Goal: Contribute content: Contribute content

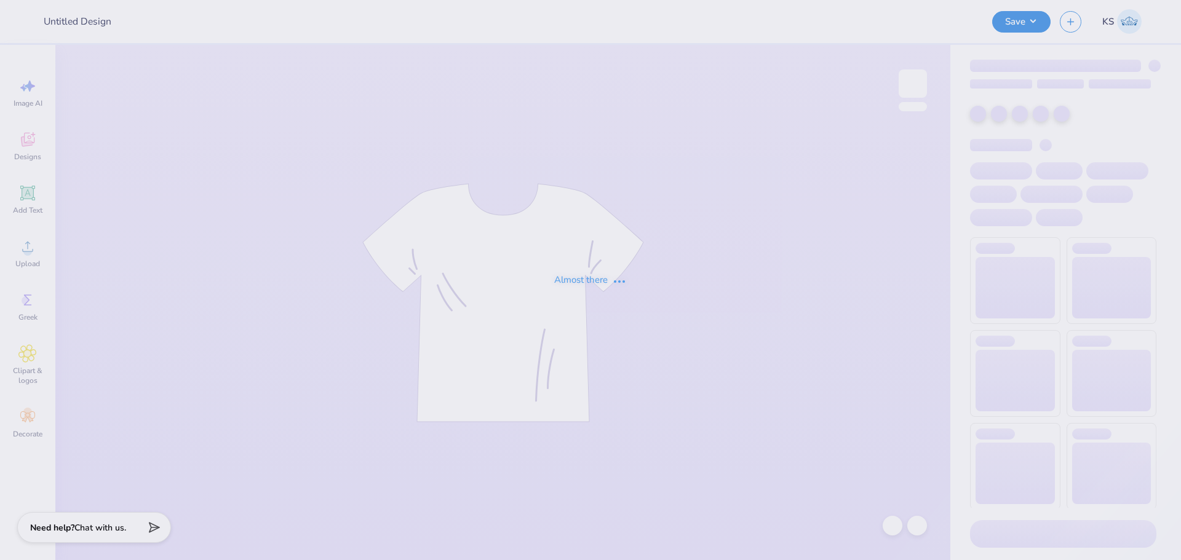
type input "KAOx ASIG Homecoming"
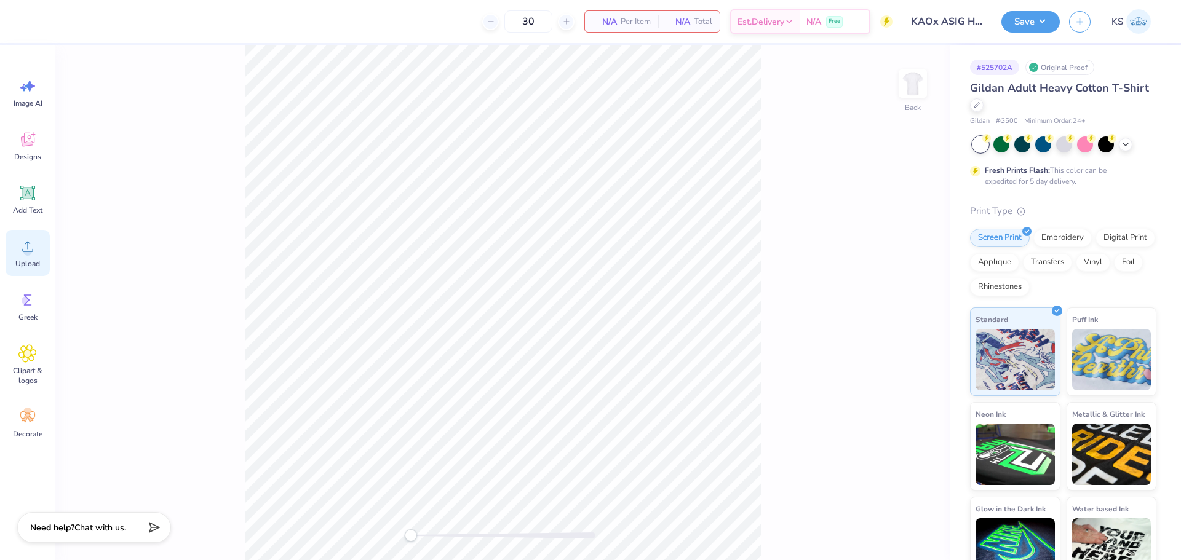
click at [41, 236] on div "Upload" at bounding box center [28, 253] width 44 height 46
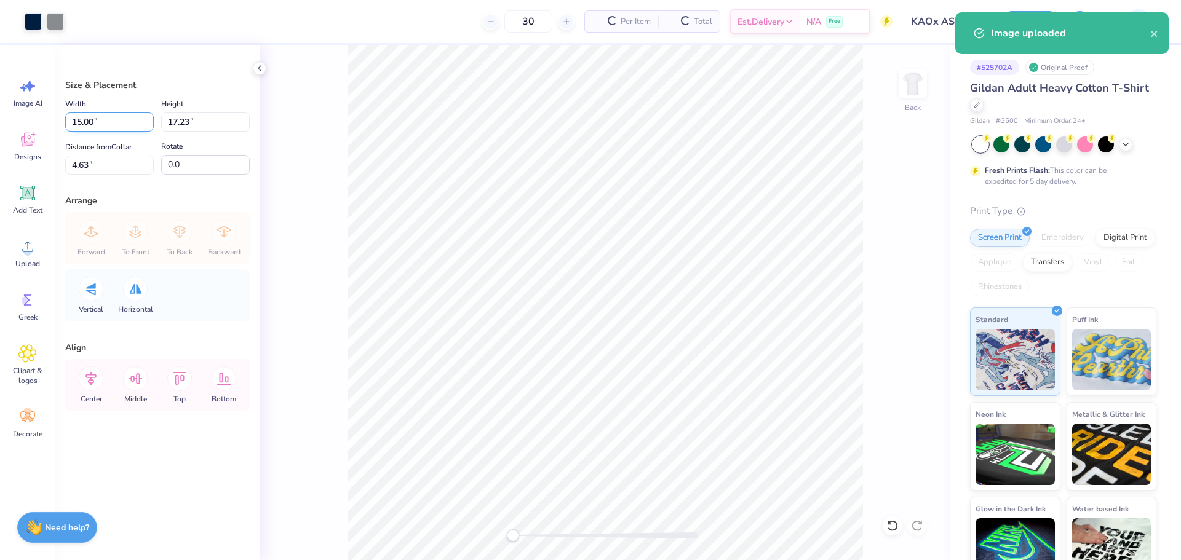
click at [108, 120] on input "15.00" at bounding box center [109, 122] width 89 height 19
type input "12.50"
type input "14.36"
type input "6.07"
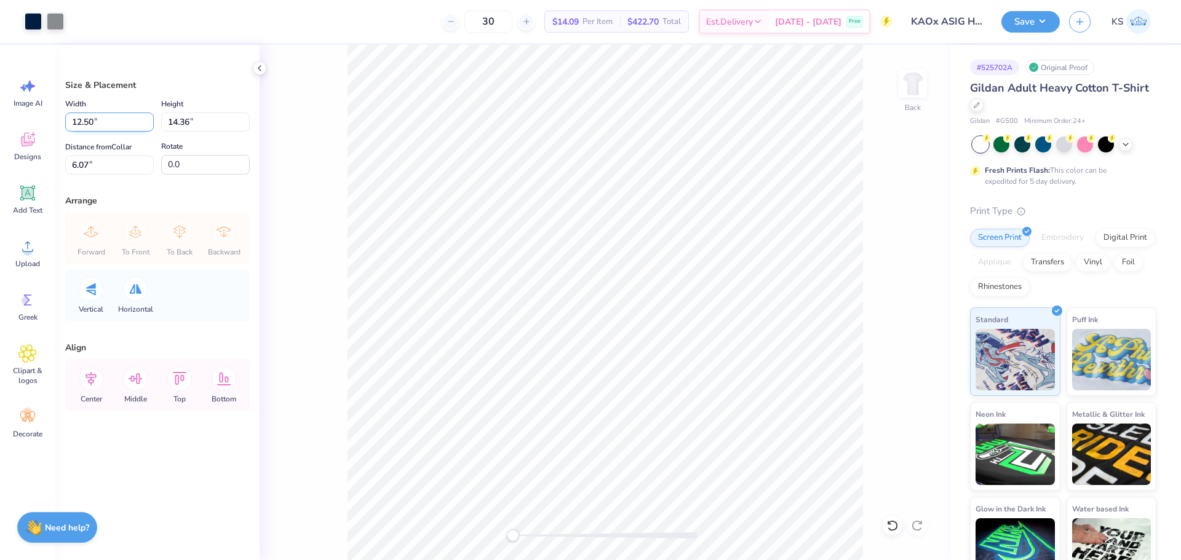
click at [116, 118] on input "12.50" at bounding box center [109, 122] width 89 height 19
type input "12.00"
type input "13.79"
click at [113, 163] on input "6.36" at bounding box center [109, 165] width 89 height 19
type input "3"
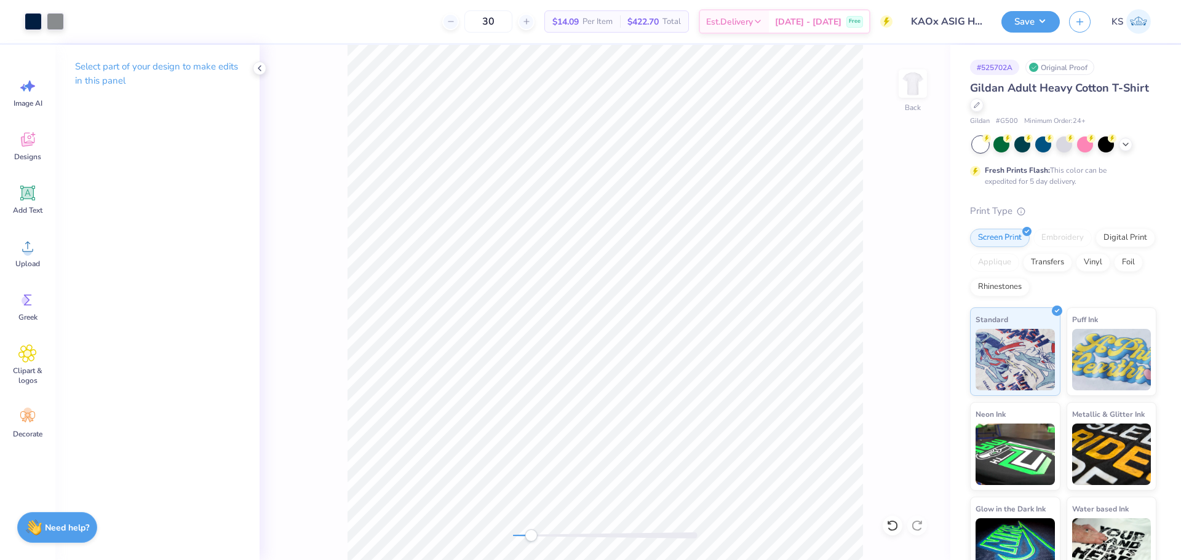
click at [531, 533] on div at bounding box center [605, 536] width 185 height 12
click at [31, 197] on icon at bounding box center [28, 194] width 12 height 12
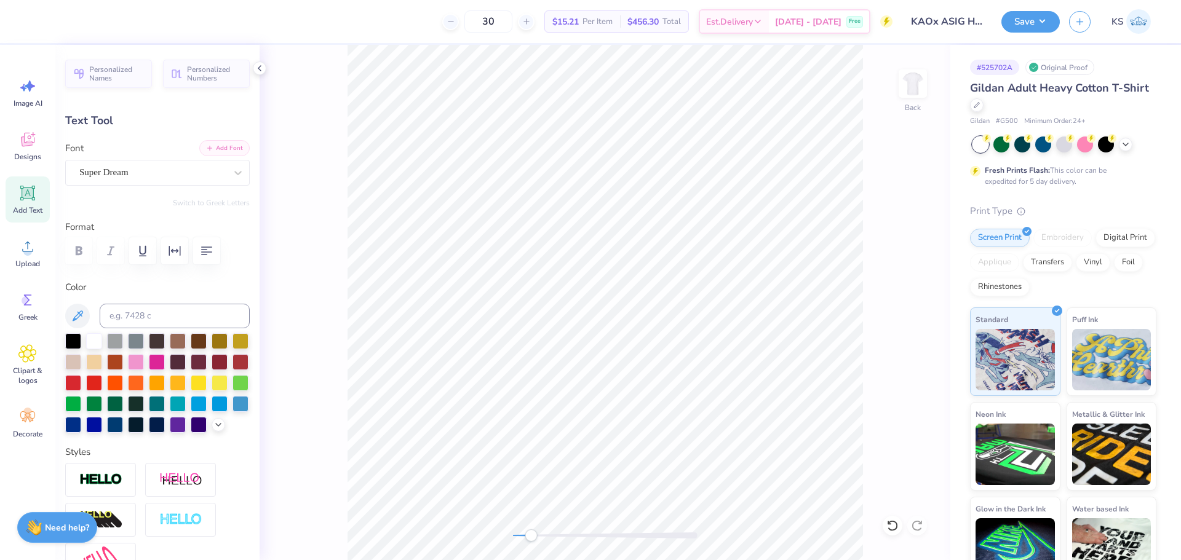
click at [209, 143] on button "Add Font" at bounding box center [224, 148] width 50 height 16
type input "3.62"
type input "1.91"
type input "12.29"
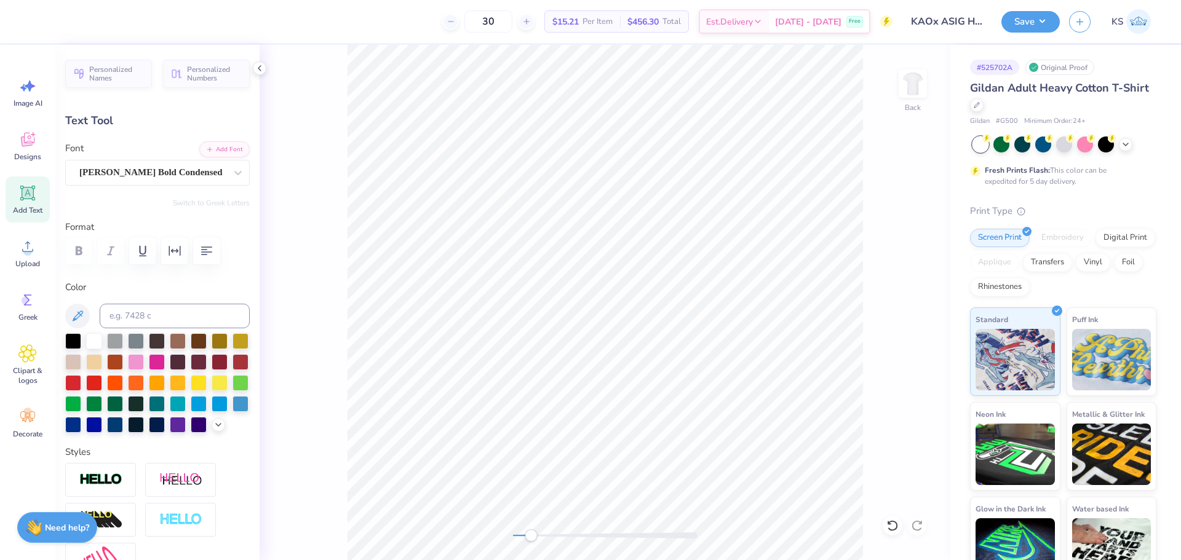
type textarea "wolf pack"
type textarea "WOLF PACK"
click at [165, 363] on div at bounding box center [157, 361] width 16 height 16
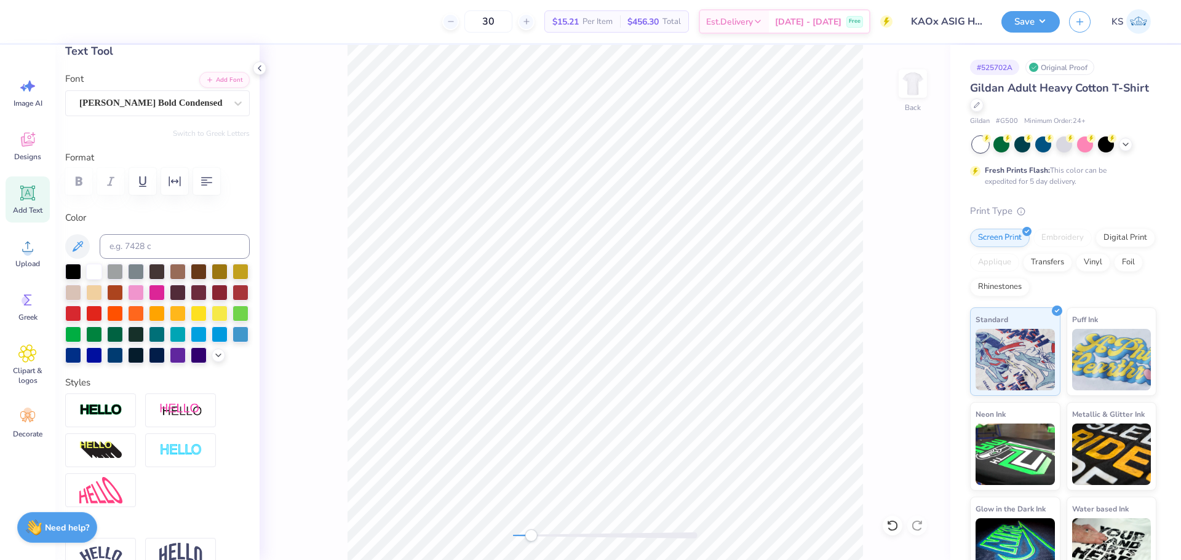
scroll to position [477, 0]
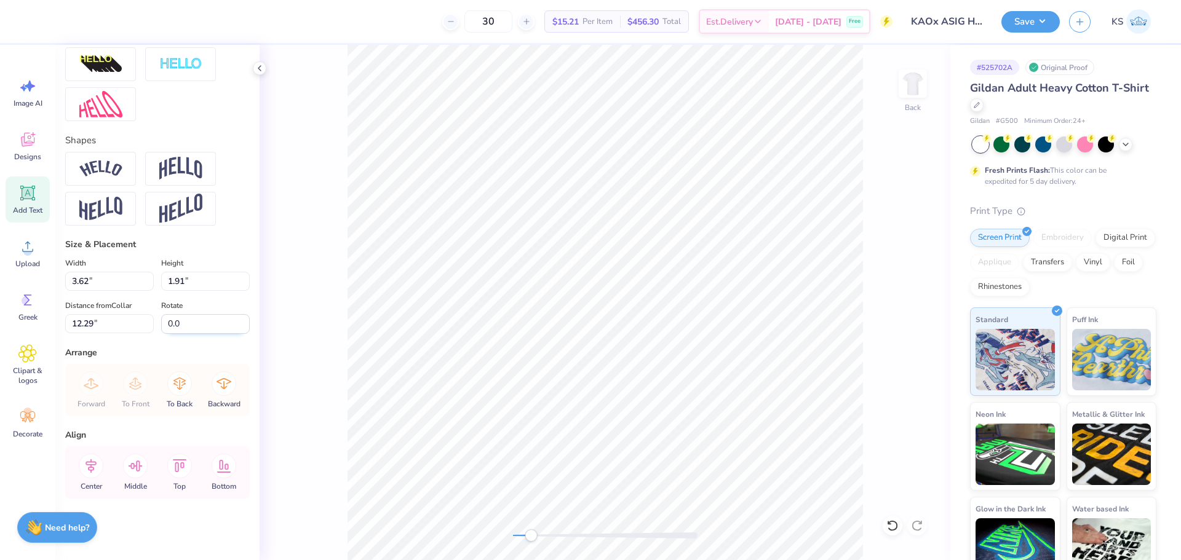
click at [180, 325] on input "0.0" at bounding box center [205, 324] width 89 height 20
click at [161, 325] on input "90.0" at bounding box center [205, 324] width 89 height 20
click at [173, 322] on input "180.0" at bounding box center [205, 324] width 89 height 20
click at [341, 383] on div "Back" at bounding box center [605, 303] width 691 height 516
type input "0.0"
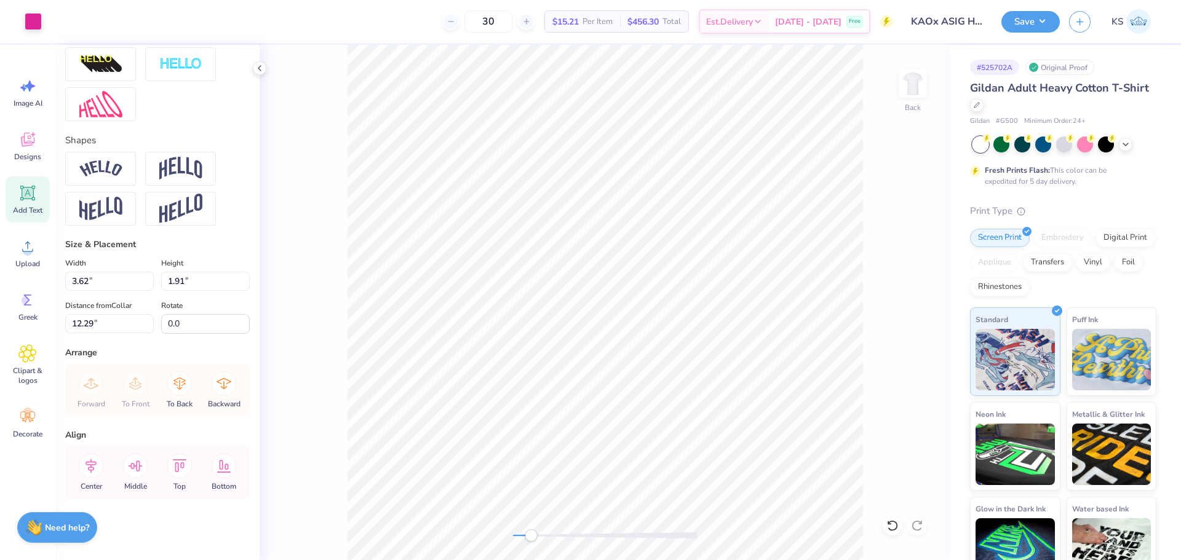
type input "9.08"
type input "1.81"
type input "12.34"
type input "180.0"
click at [236, 319] on input "180.0" at bounding box center [205, 324] width 89 height 20
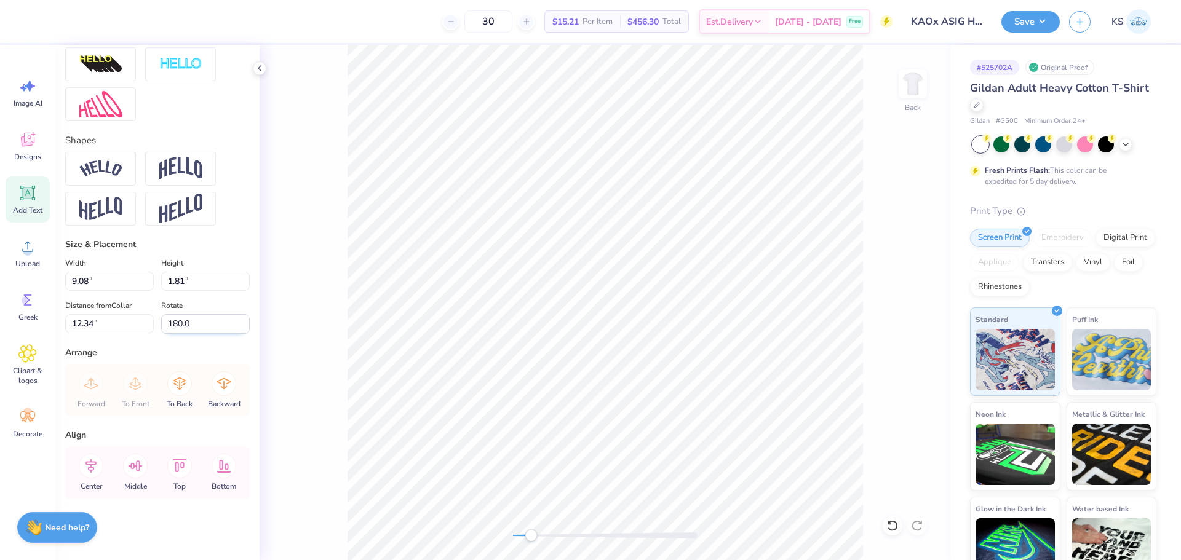
click at [236, 319] on input "180.0" at bounding box center [205, 324] width 89 height 20
click at [194, 327] on input "180.0" at bounding box center [205, 324] width 89 height 20
type input "-90.0"
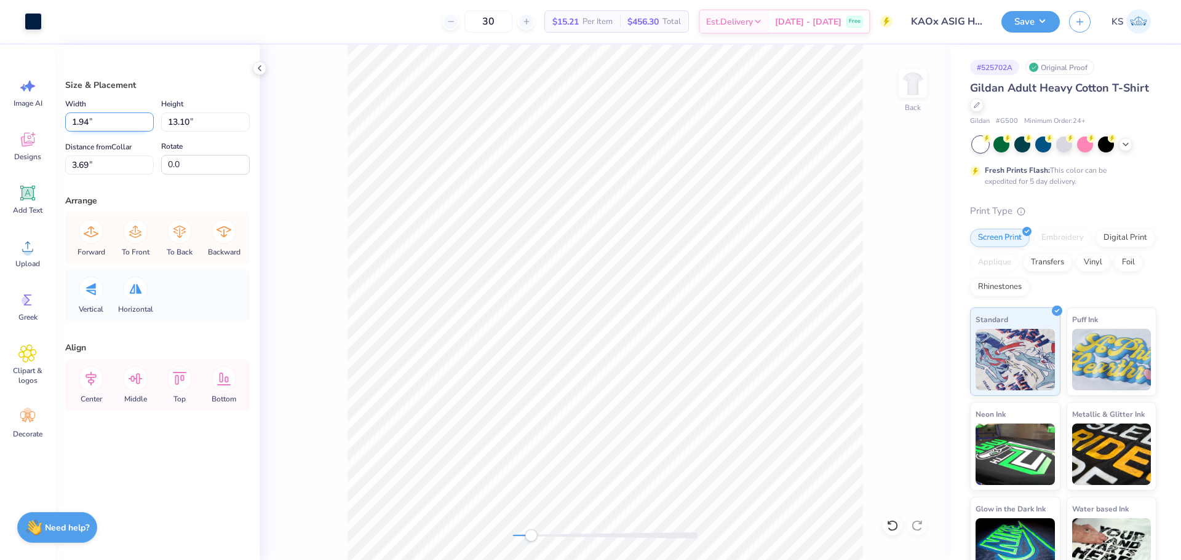
click at [106, 125] on input "1.94" at bounding box center [109, 122] width 89 height 19
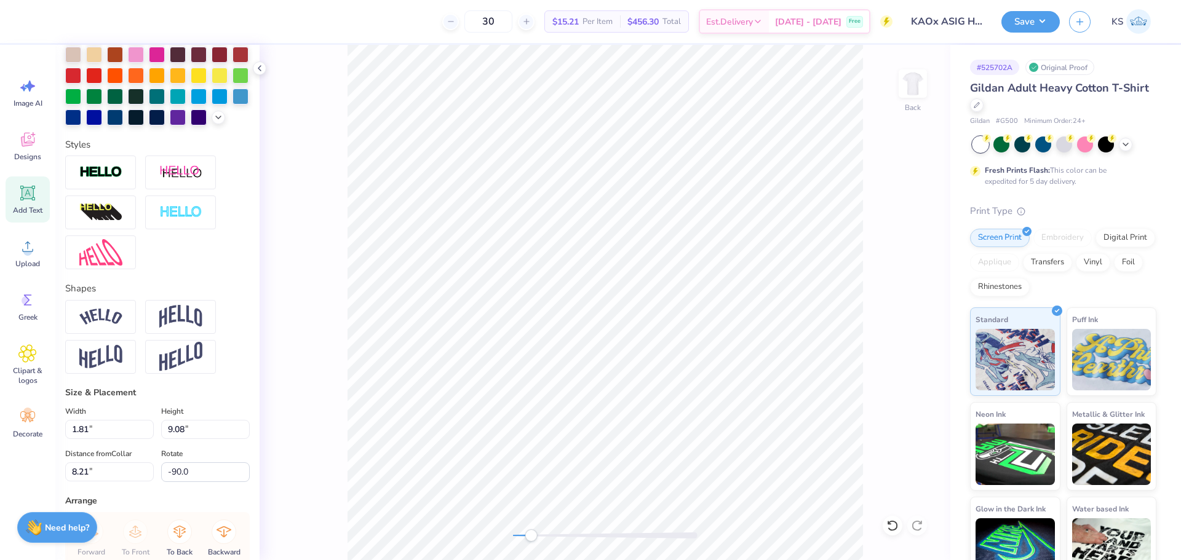
scroll to position [369, 0]
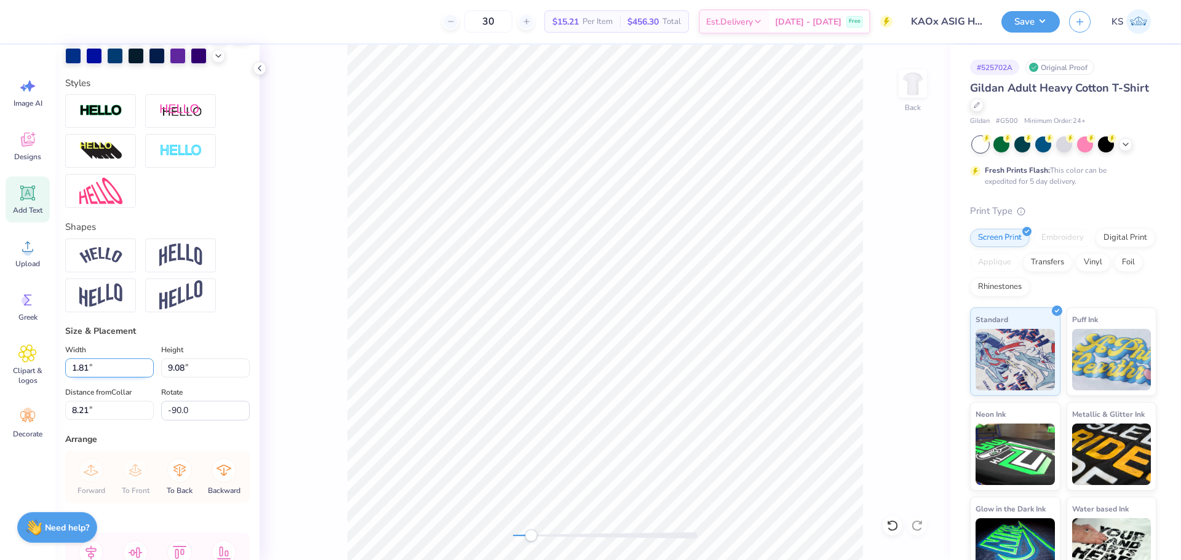
drag, startPoint x: 110, startPoint y: 389, endPoint x: 100, endPoint y: 373, distance: 18.8
click at [110, 378] on input "1.81" at bounding box center [109, 368] width 89 height 19
paste input "94"
type input "1.94"
type input "9.72"
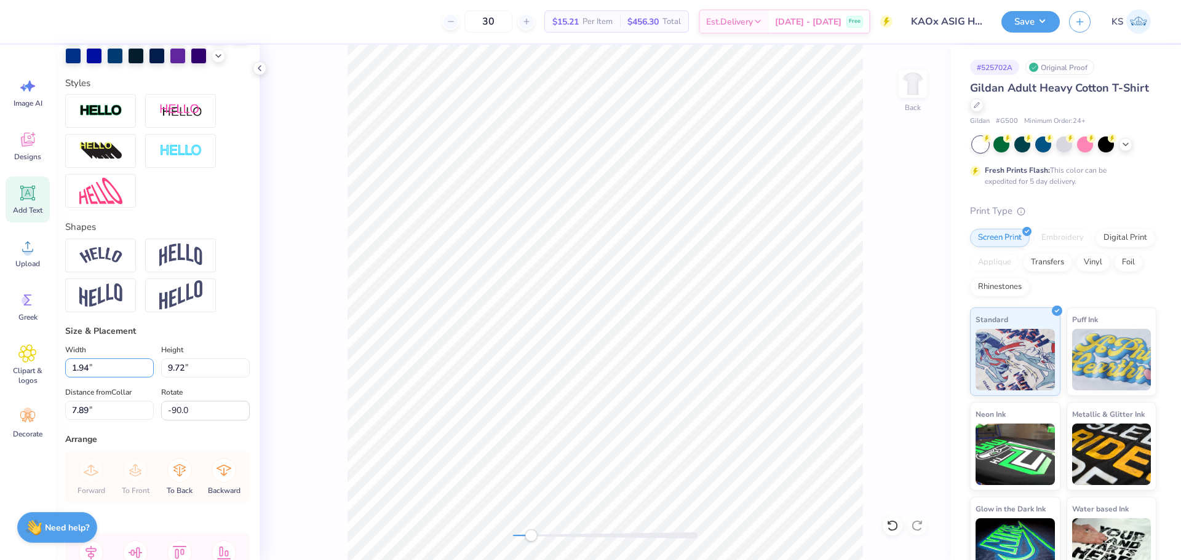
type input "7.89"
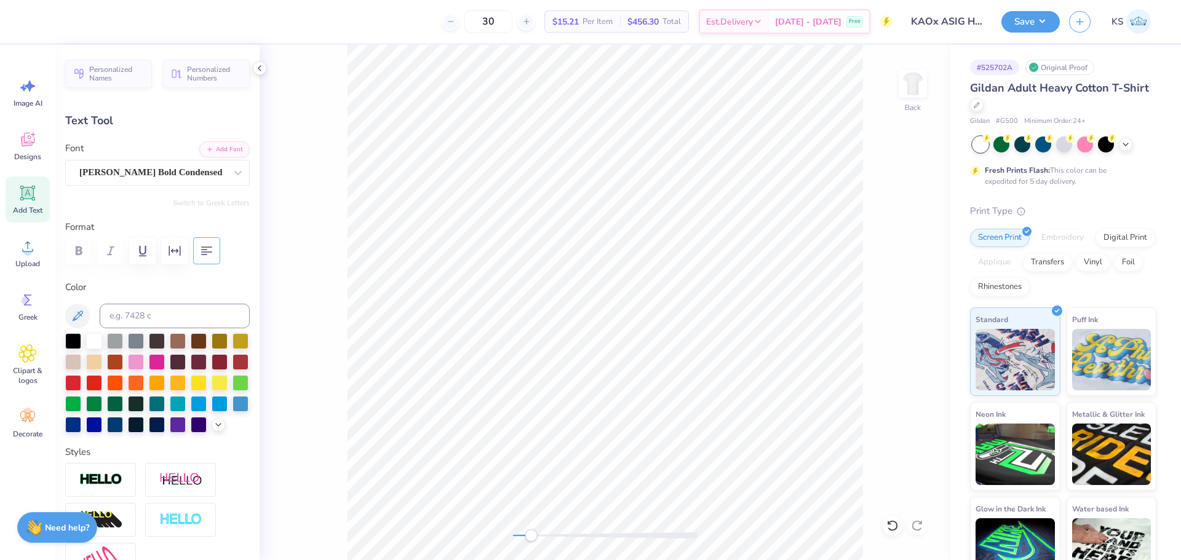
drag, startPoint x: 207, startPoint y: 251, endPoint x: 191, endPoint y: 271, distance: 25.0
click at [207, 252] on icon "button" at bounding box center [206, 251] width 15 height 15
click at [182, 251] on icon "button" at bounding box center [174, 251] width 15 height 15
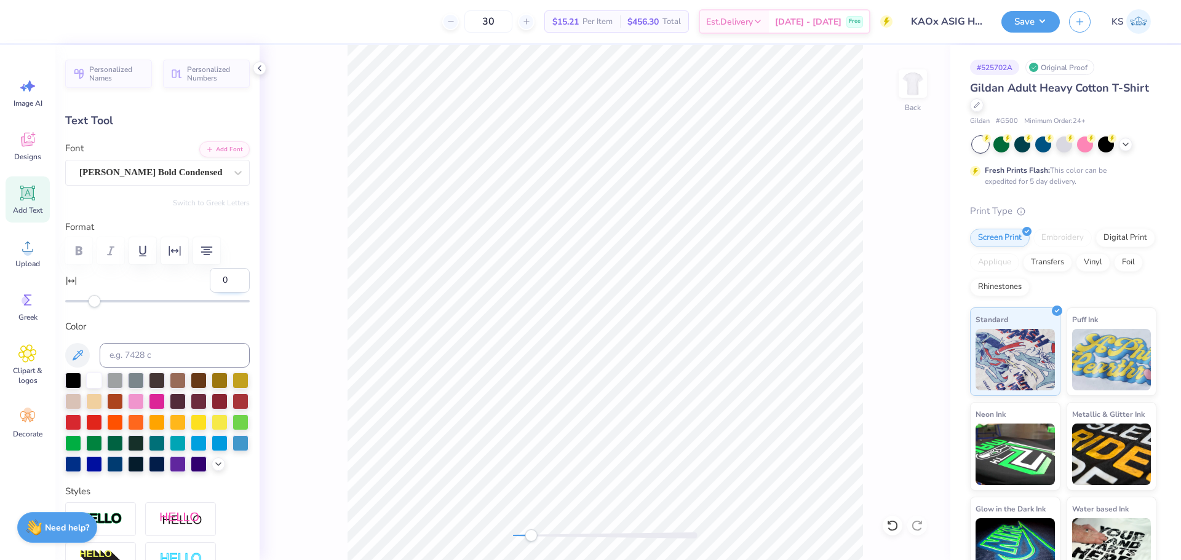
click at [217, 281] on input "0" at bounding box center [230, 280] width 40 height 25
click at [213, 280] on input "0" at bounding box center [230, 280] width 40 height 25
type input "20"
click at [213, 277] on input "20" at bounding box center [230, 280] width 40 height 25
type input "15"
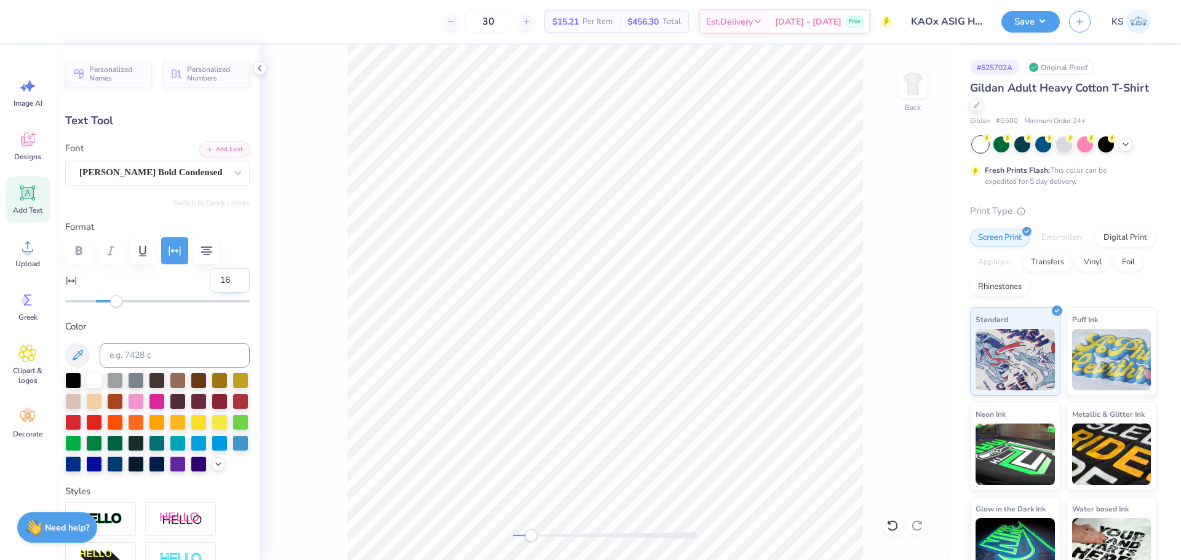
type input "16"
click at [229, 276] on input "16" at bounding box center [230, 280] width 40 height 25
click at [239, 253] on div at bounding box center [157, 250] width 185 height 27
type input "0.0"
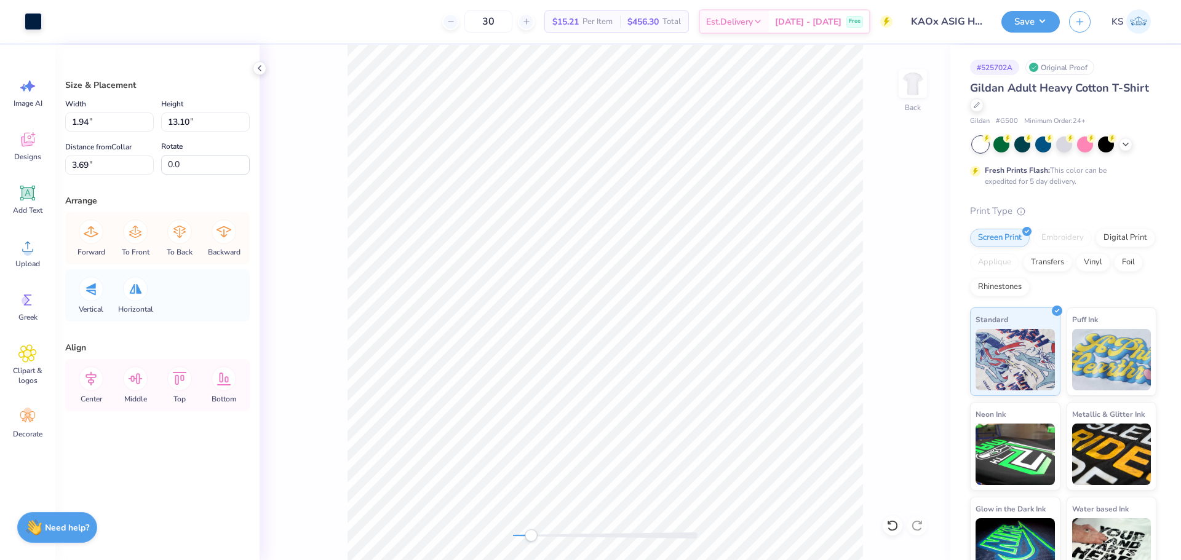
type input "1.94"
type input "13.10"
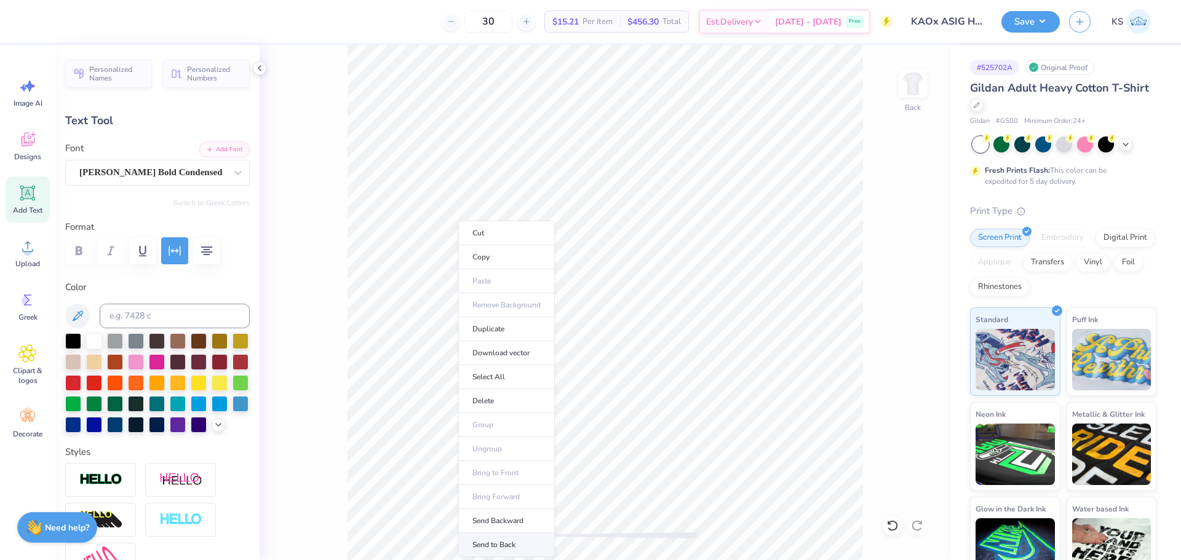
click at [537, 542] on li "Send to Back" at bounding box center [506, 545] width 97 height 24
type input "0.0"
click at [224, 142] on button "Add Font" at bounding box center [224, 148] width 50 height 16
click at [27, 208] on span "Add Text" at bounding box center [28, 210] width 30 height 10
type input "6.00"
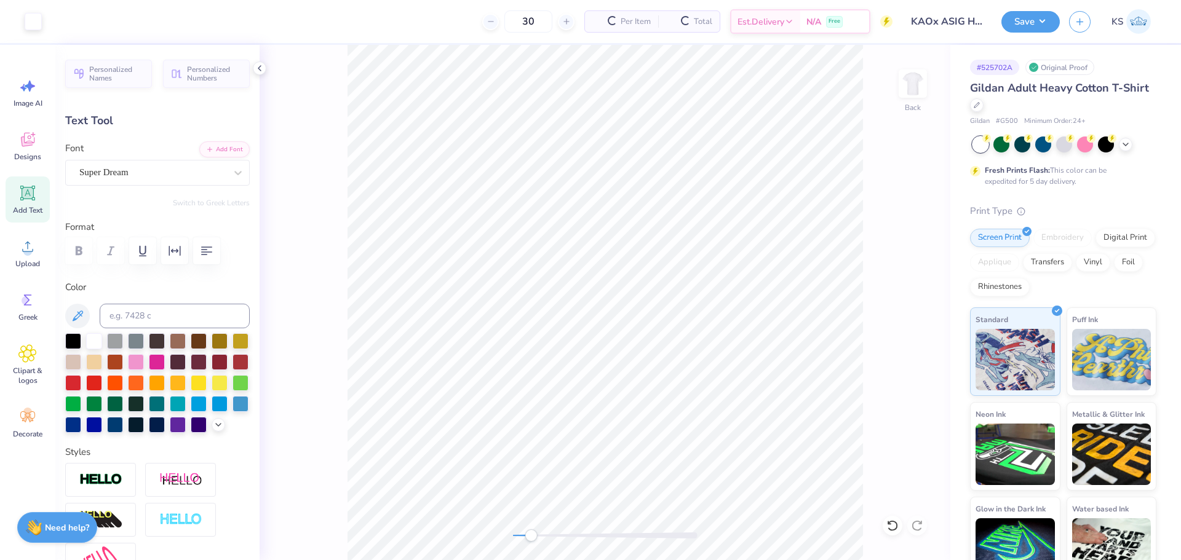
type input "1.74"
type input "12.38"
click at [215, 143] on button "Add Font" at bounding box center [224, 148] width 50 height 16
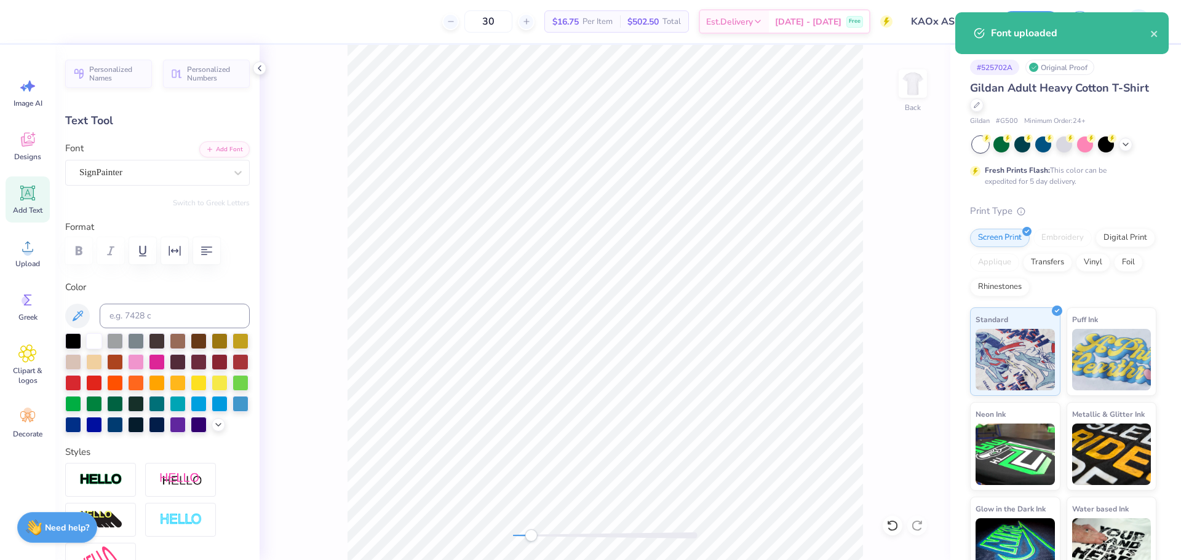
drag, startPoint x: 182, startPoint y: 362, endPoint x: 316, endPoint y: 402, distance: 140.1
click at [165, 361] on div at bounding box center [157, 362] width 16 height 16
type textarea "GO"
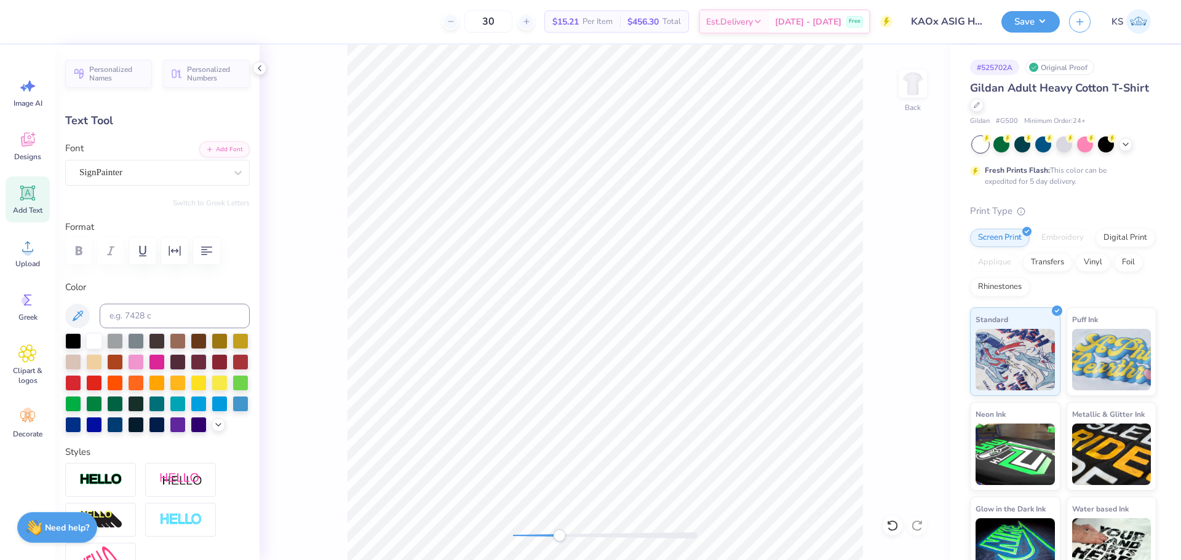
drag, startPoint x: 552, startPoint y: 538, endPoint x: 564, endPoint y: 530, distance: 14.7
click at [559, 537] on div at bounding box center [605, 536] width 185 height 6
type input "1.24"
type input "0.80"
type input "12.43"
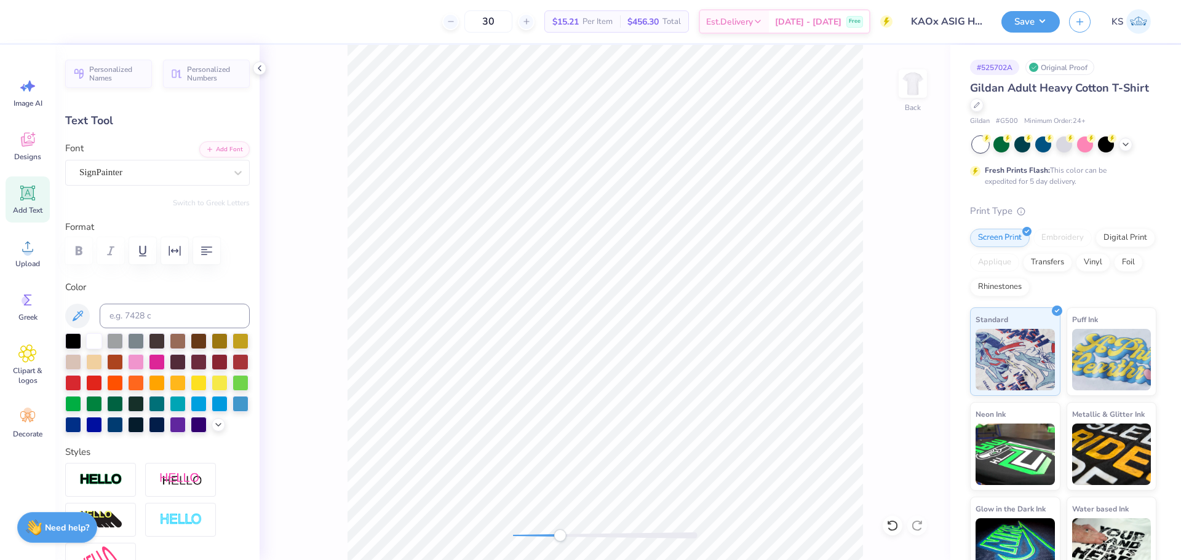
type input "1.48"
type input "0.96"
type input "12.46"
type textarea "PACK"
click at [896, 522] on icon at bounding box center [893, 526] width 12 height 12
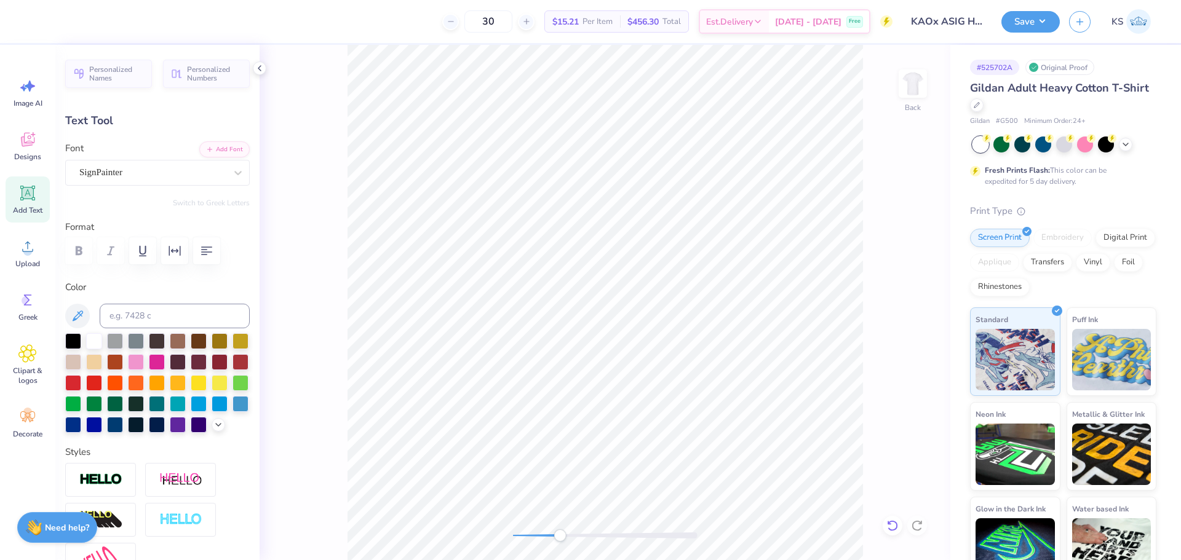
type input "3.02"
type input "0.97"
type input "13.68"
type input "2.95"
type input "0.95"
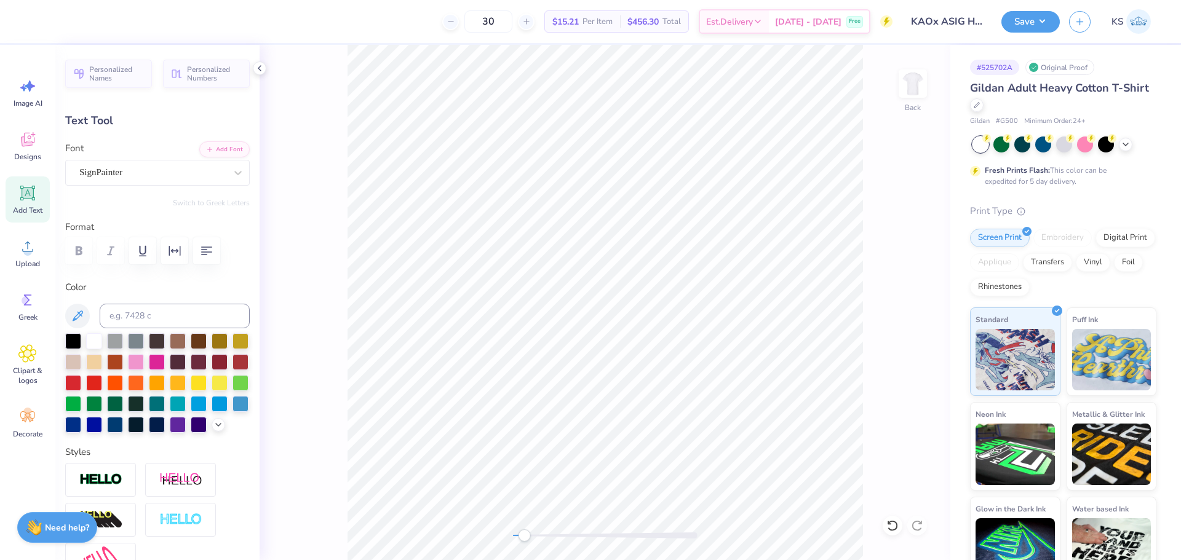
drag, startPoint x: 564, startPoint y: 538, endPoint x: 524, endPoint y: 530, distance: 40.8
click at [524, 537] on div "Accessibility label" at bounding box center [524, 536] width 12 height 12
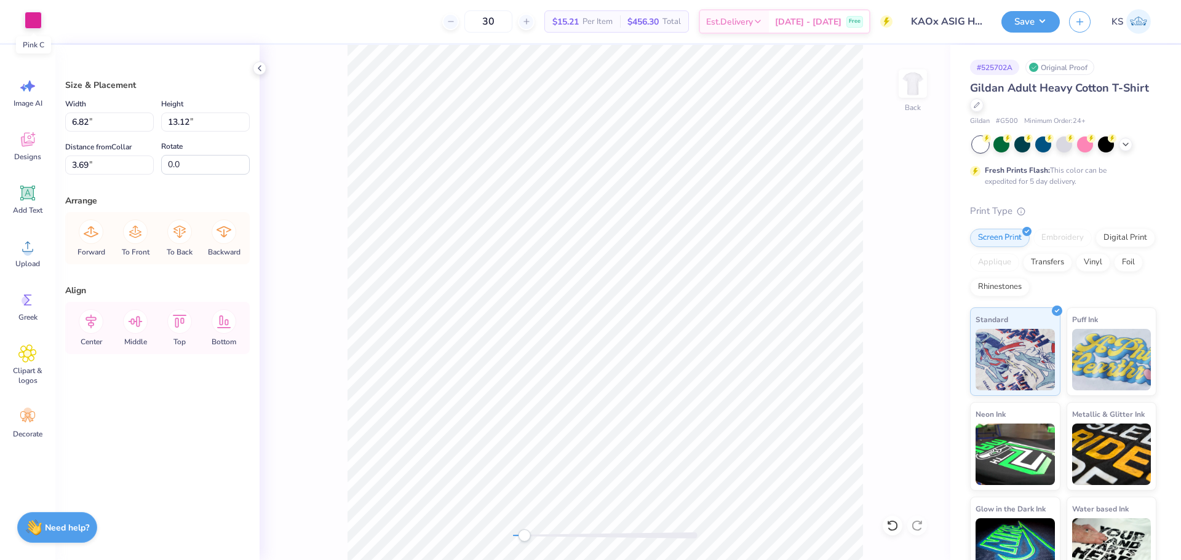
click at [29, 17] on div at bounding box center [33, 20] width 17 height 17
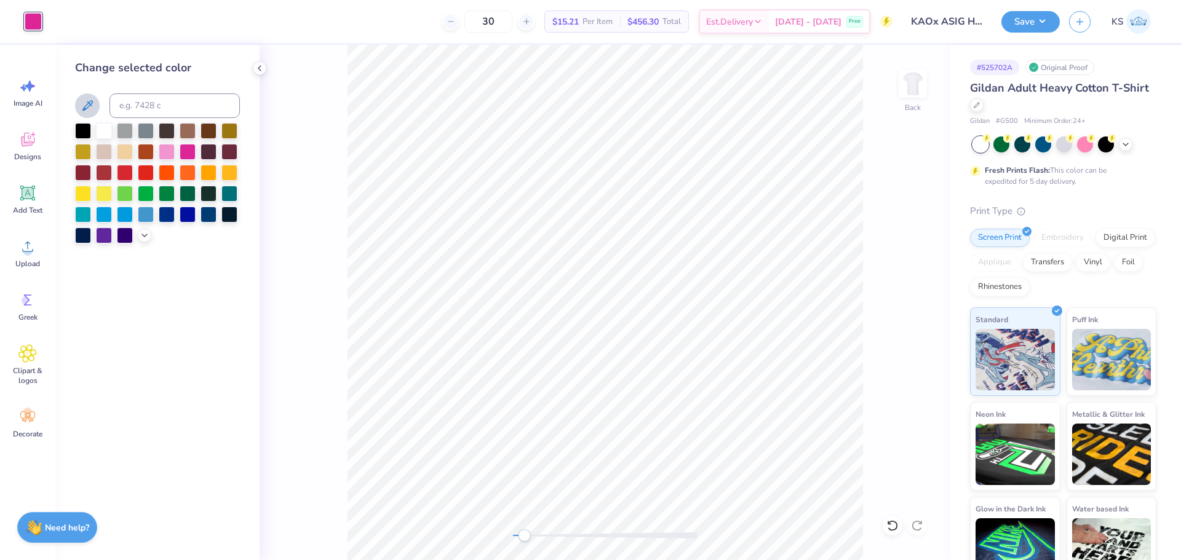
click at [85, 110] on icon at bounding box center [87, 105] width 10 height 10
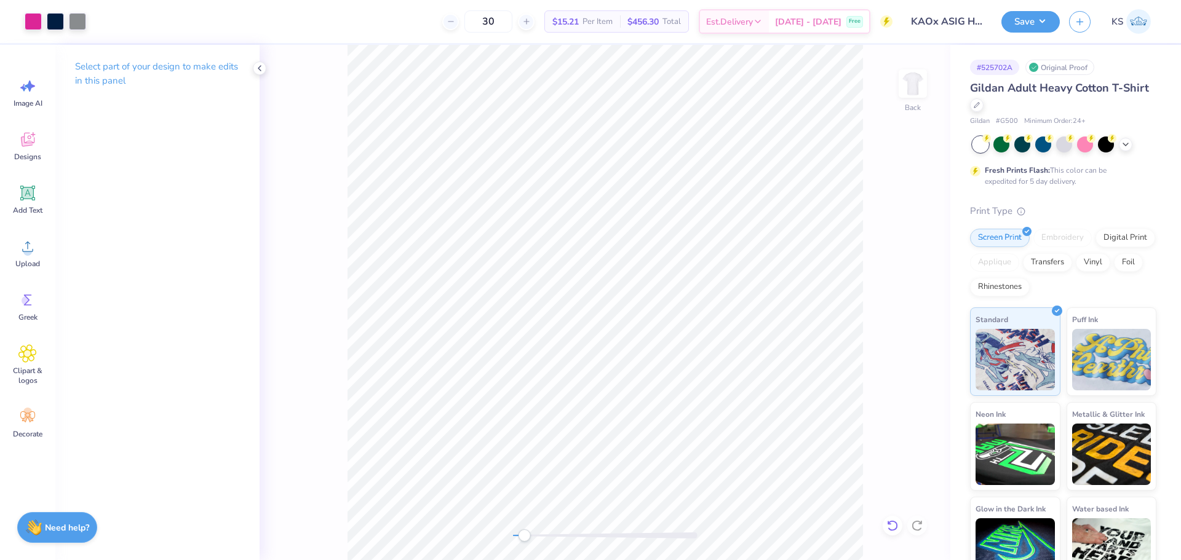
click at [896, 523] on icon at bounding box center [892, 526] width 10 height 11
click at [40, 20] on div at bounding box center [33, 20] width 17 height 17
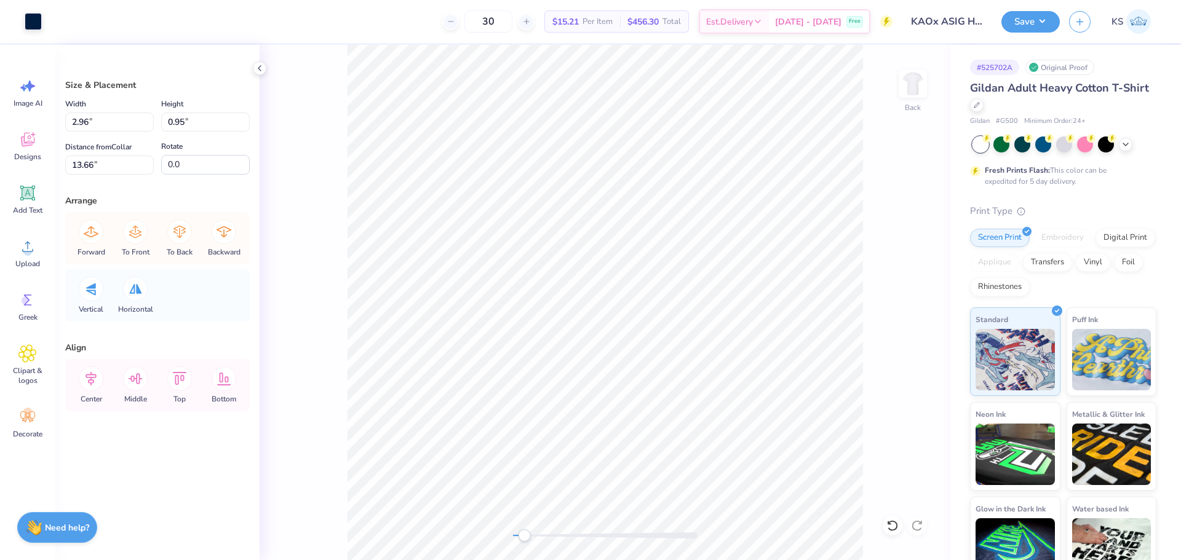
type input "2.13"
type input "12.48"
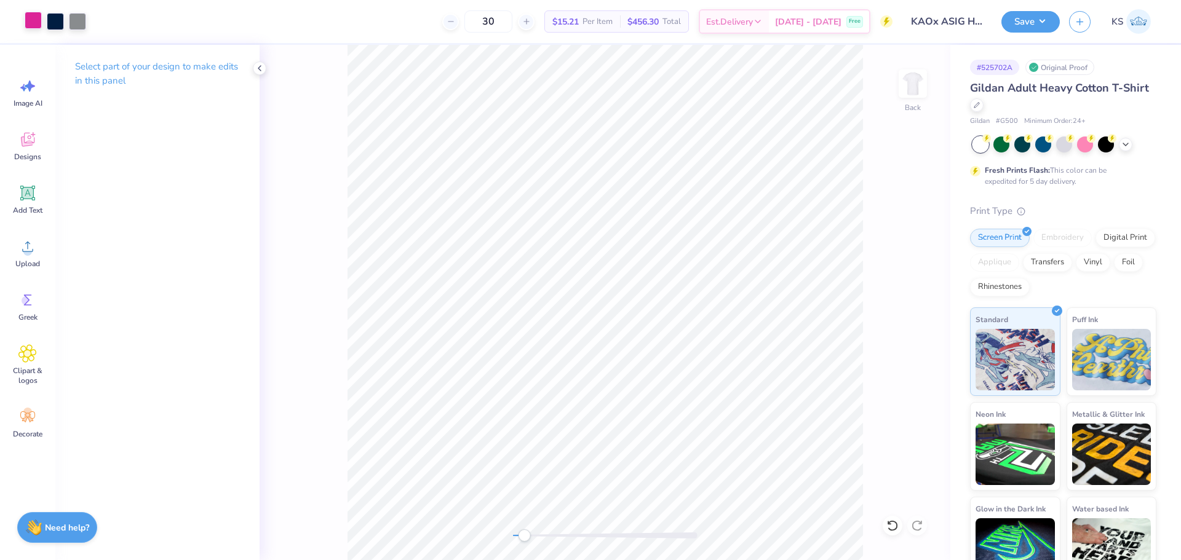
click at [37, 25] on div at bounding box center [33, 20] width 17 height 17
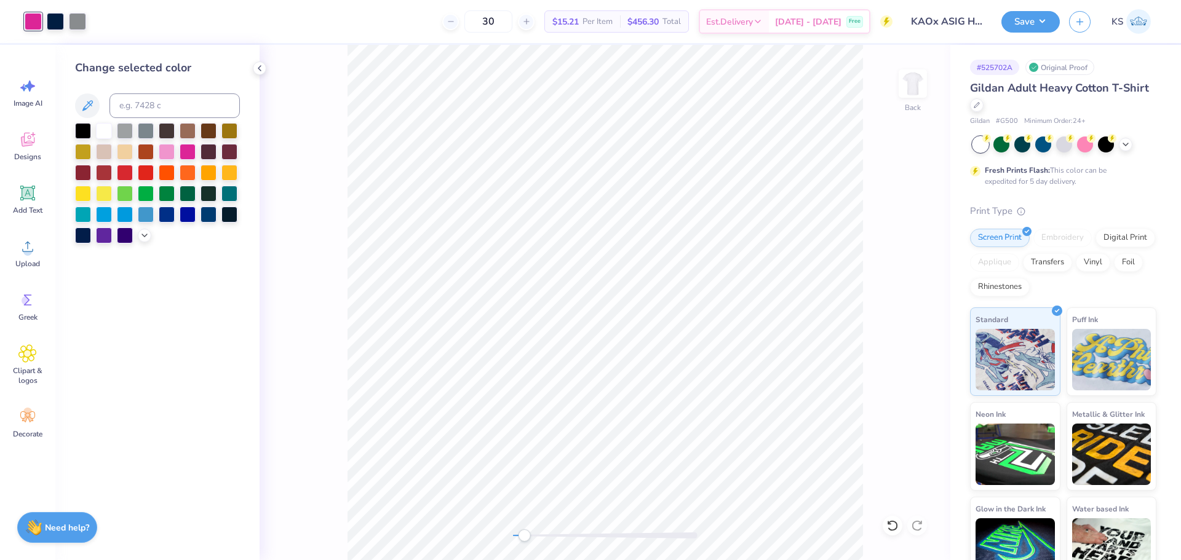
click at [66, 102] on div "Change selected color" at bounding box center [157, 303] width 204 height 516
click at [79, 106] on button at bounding box center [87, 106] width 25 height 25
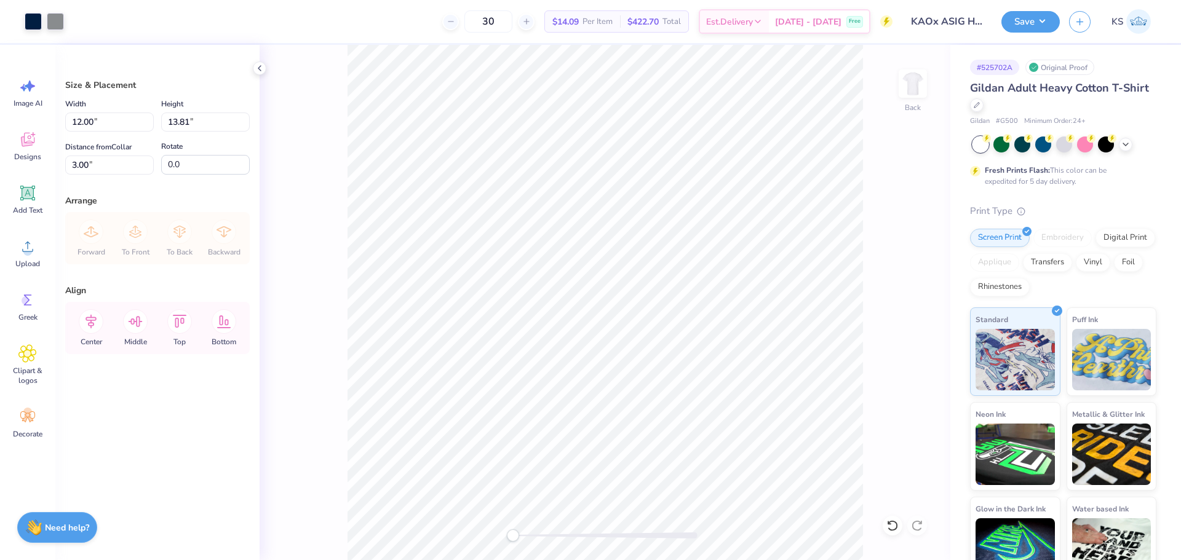
click at [504, 538] on div "Back" at bounding box center [605, 303] width 691 height 516
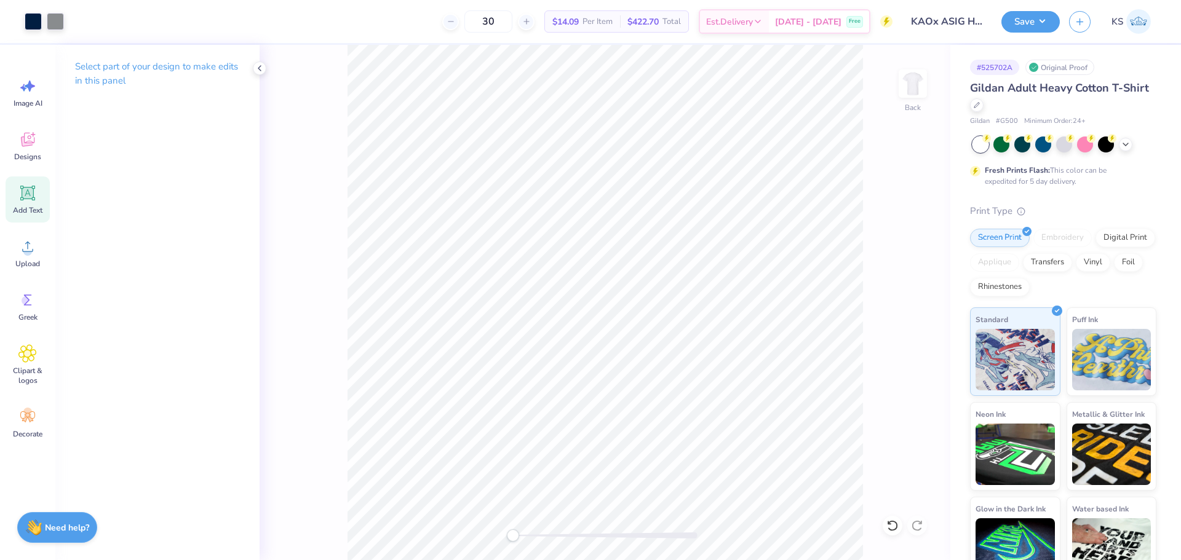
click at [28, 210] on span "Add Text" at bounding box center [28, 210] width 30 height 10
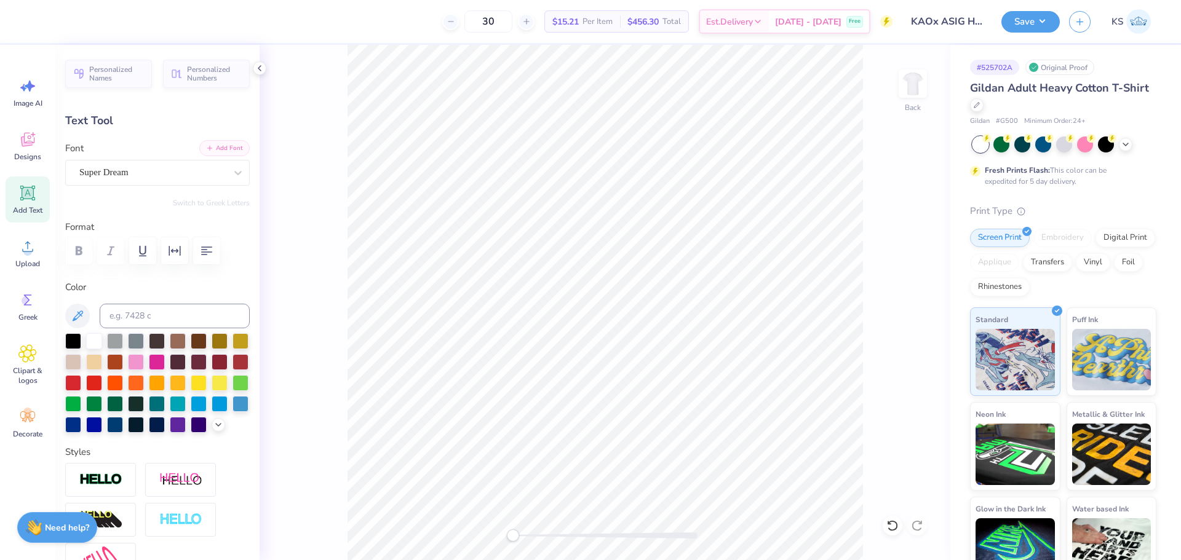
click at [214, 149] on button "Add Font" at bounding box center [224, 148] width 50 height 16
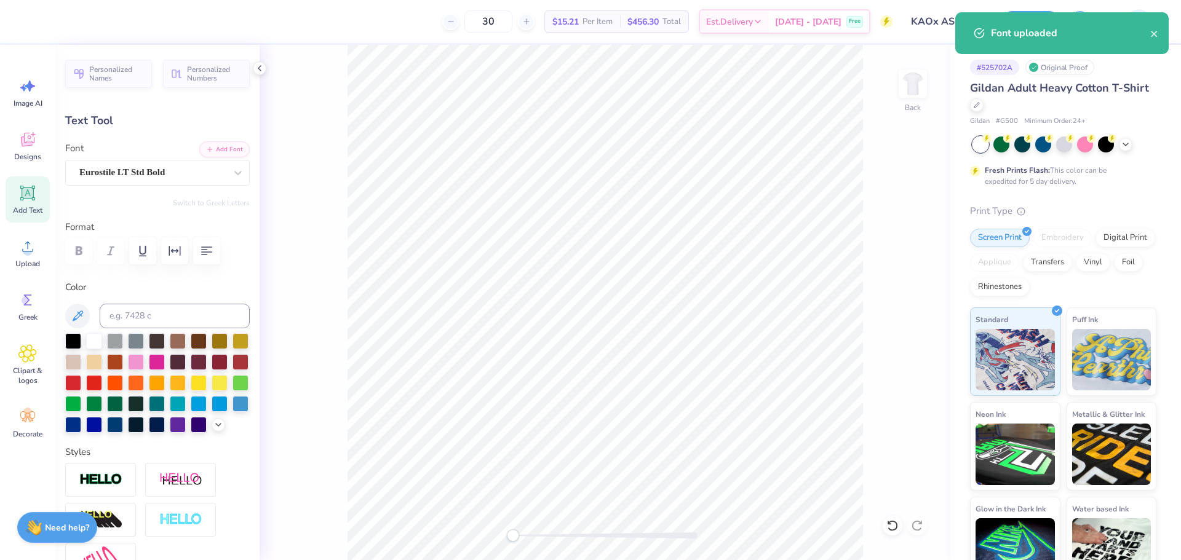
type textarea "KA & A"
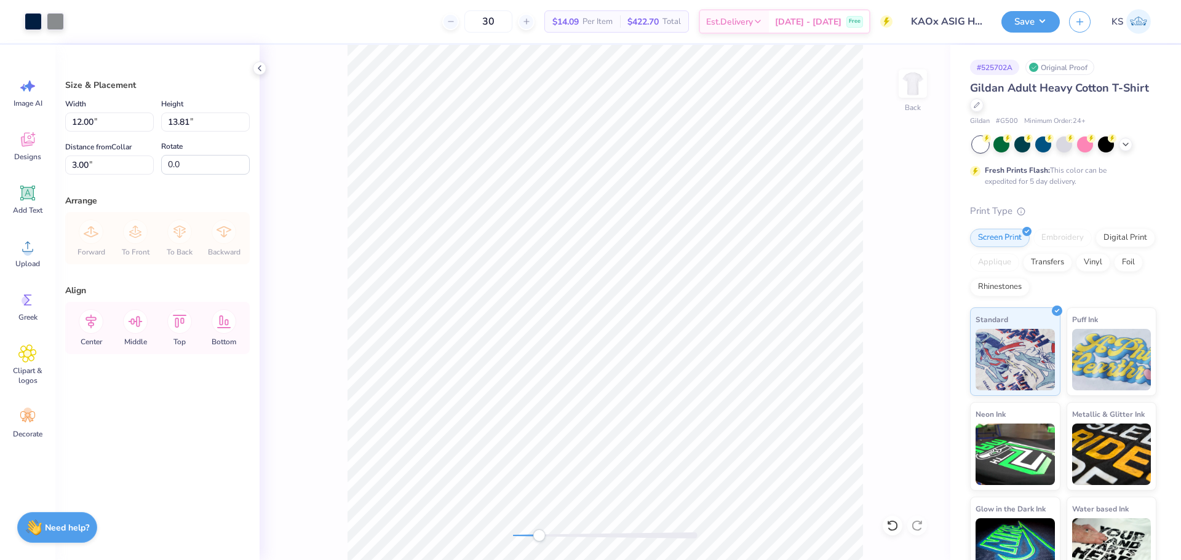
drag, startPoint x: 524, startPoint y: 536, endPoint x: 540, endPoint y: 535, distance: 16.6
click at [540, 536] on div at bounding box center [605, 536] width 185 height 6
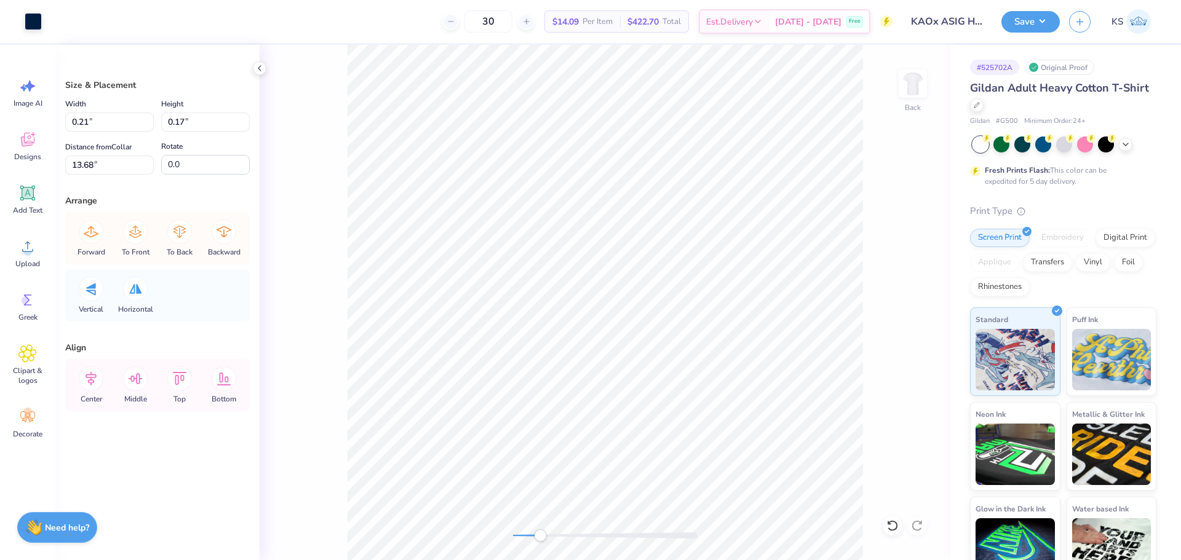
type input "0.16"
type input "0.34"
type input "3.23"
type input "0.21"
type input "0.17"
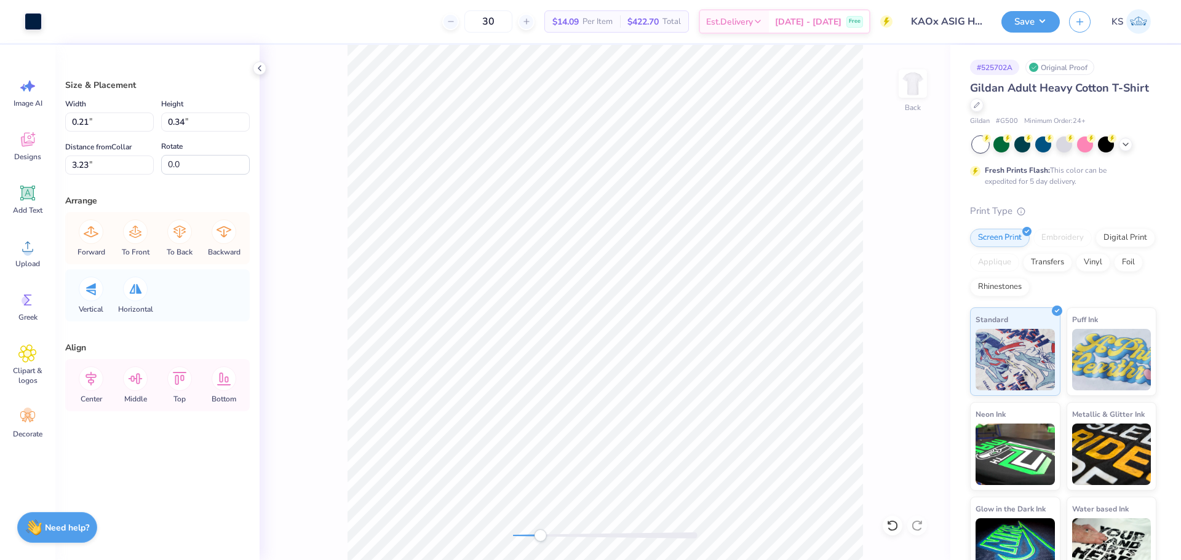
type input "13.68"
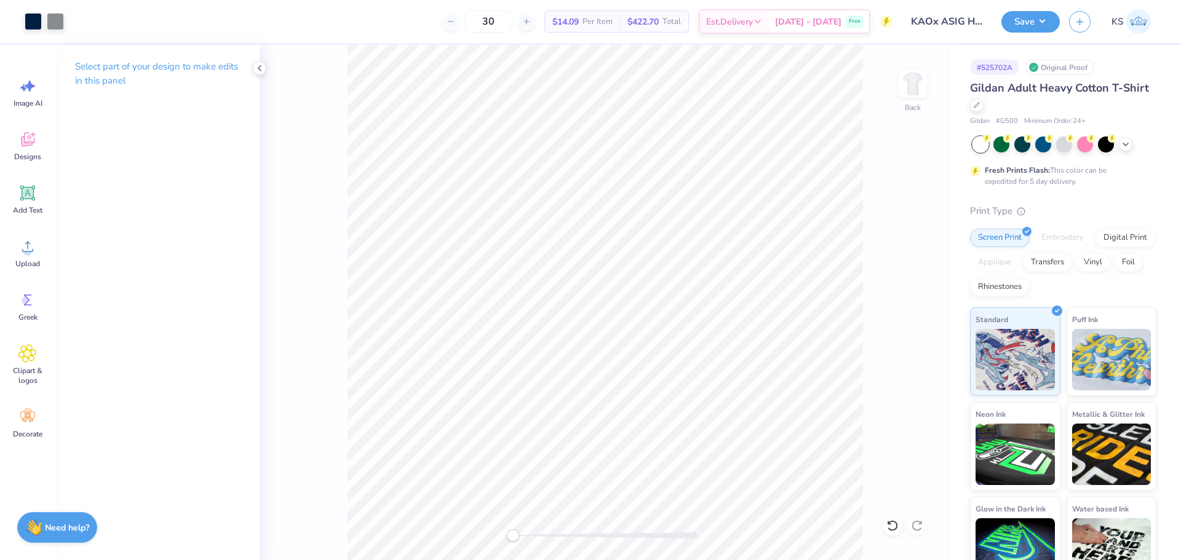
click at [432, 517] on div "Back" at bounding box center [605, 303] width 691 height 516
click at [525, 542] on div "Back" at bounding box center [605, 303] width 691 height 516
click at [485, 537] on div "Back" at bounding box center [605, 303] width 691 height 516
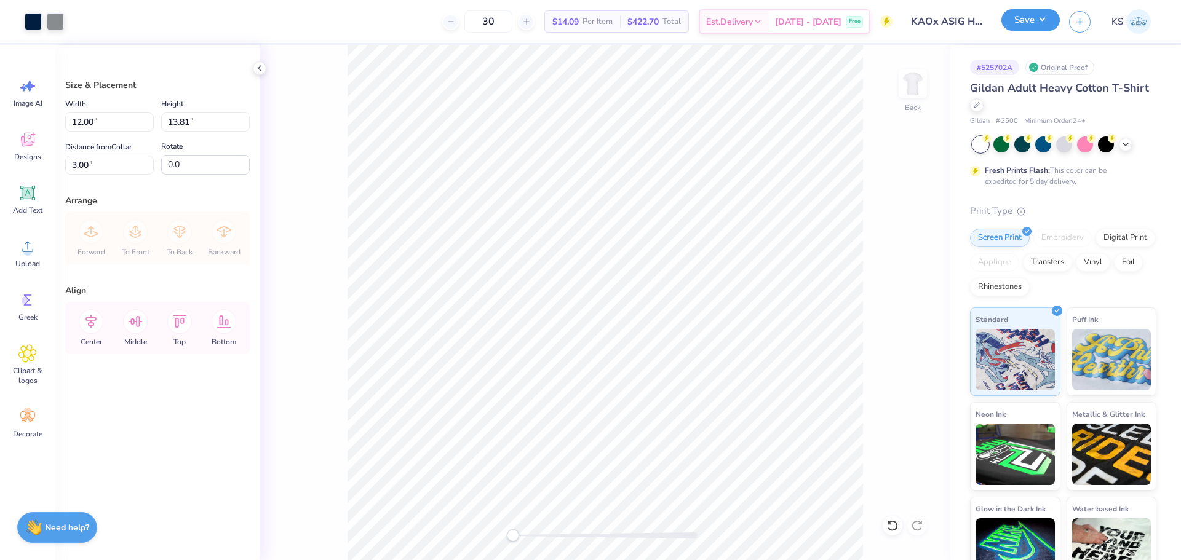
click at [1045, 17] on button "Save" at bounding box center [1031, 20] width 58 height 22
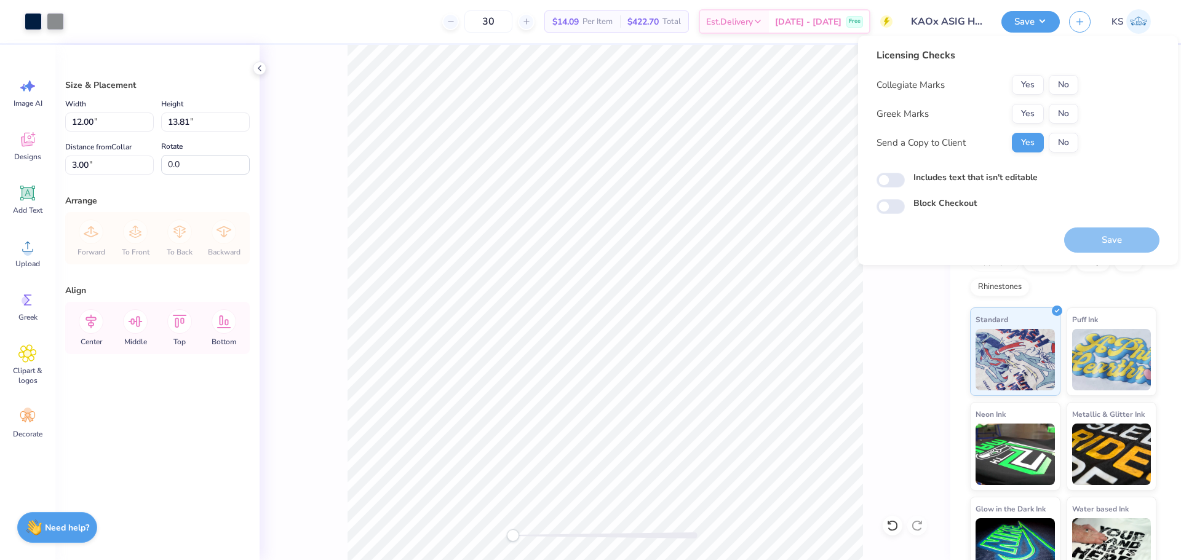
click at [1035, 74] on div "Licensing Checks Collegiate Marks Yes No Greek Marks Yes No Send a Copy to Clie…" at bounding box center [978, 105] width 202 height 114
click at [1034, 82] on button "Yes" at bounding box center [1028, 85] width 32 height 20
click at [1029, 122] on button "Yes" at bounding box center [1028, 114] width 32 height 20
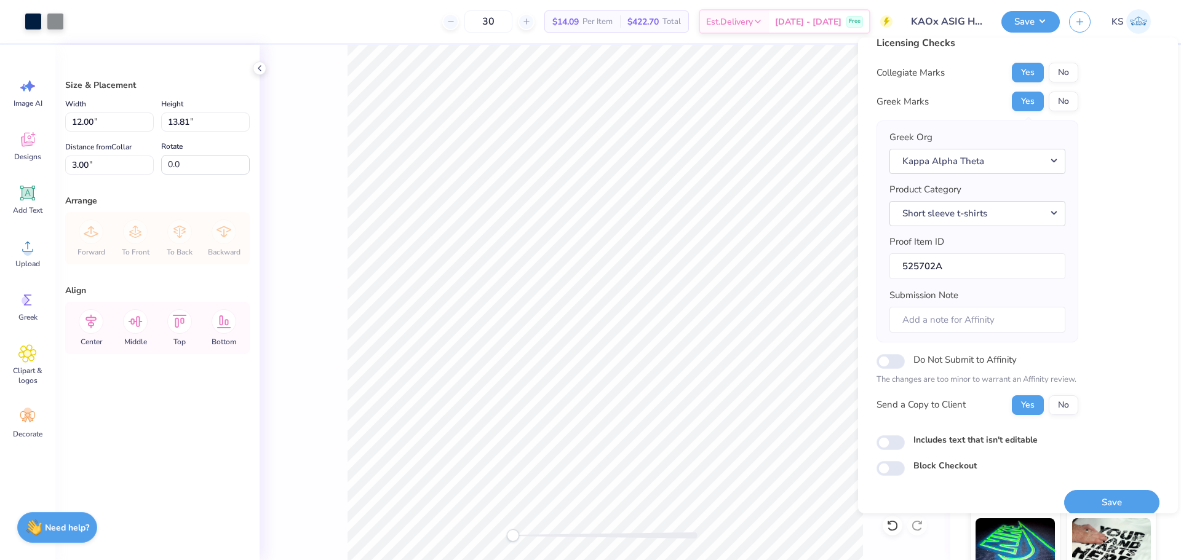
scroll to position [28, 0]
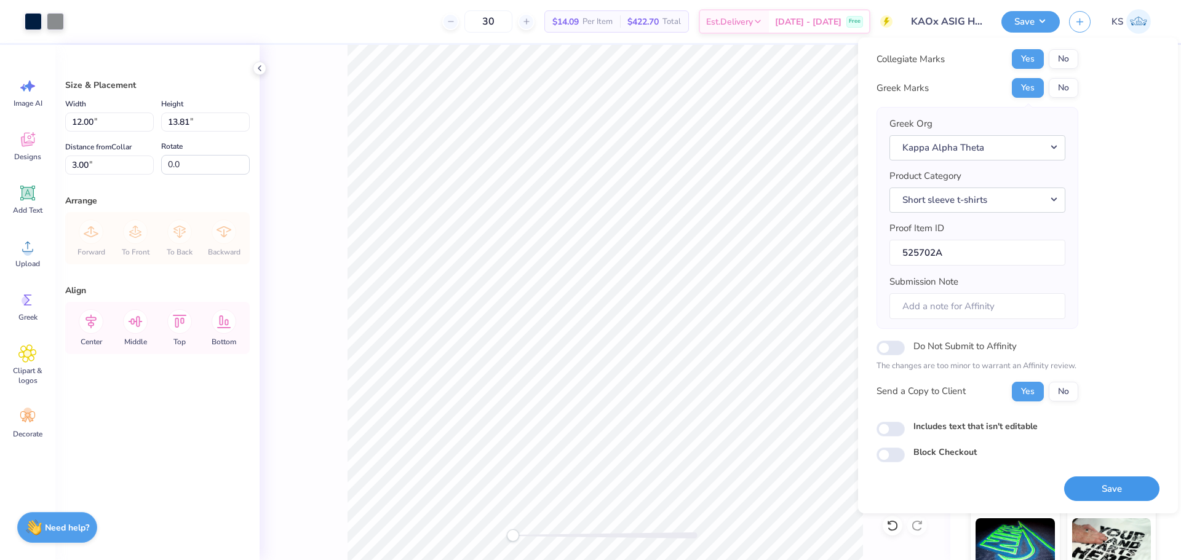
click at [1096, 485] on button "Save" at bounding box center [1111, 489] width 95 height 25
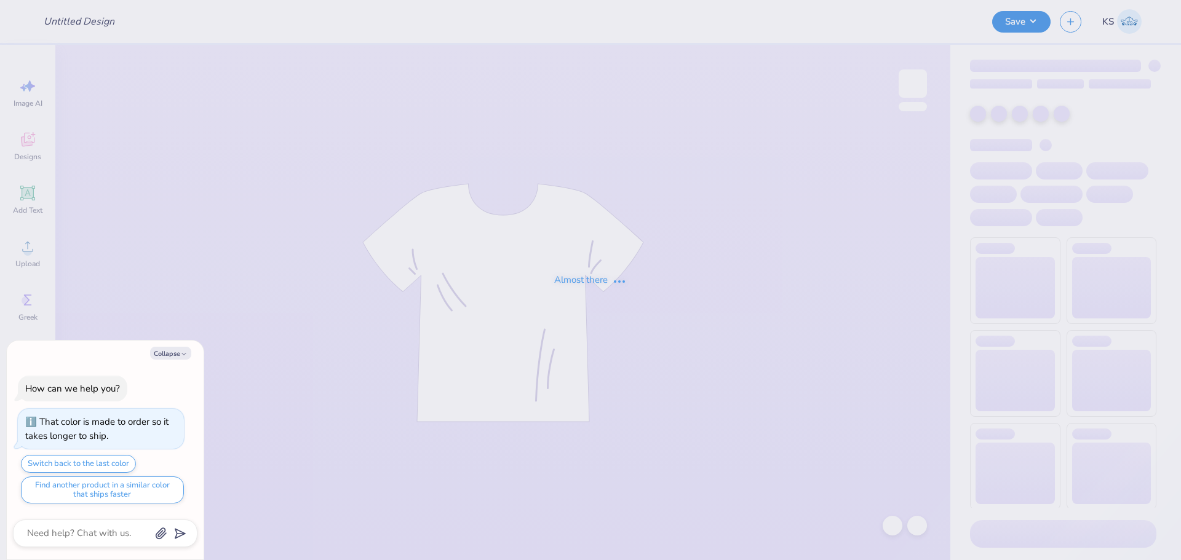
type input "axo boat neck"
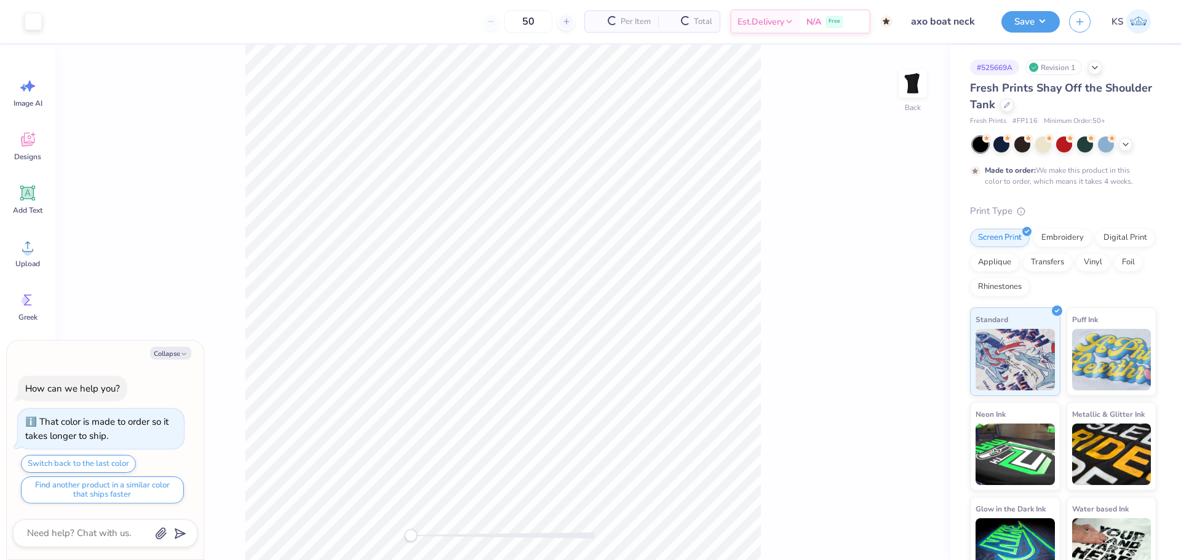
type textarea "x"
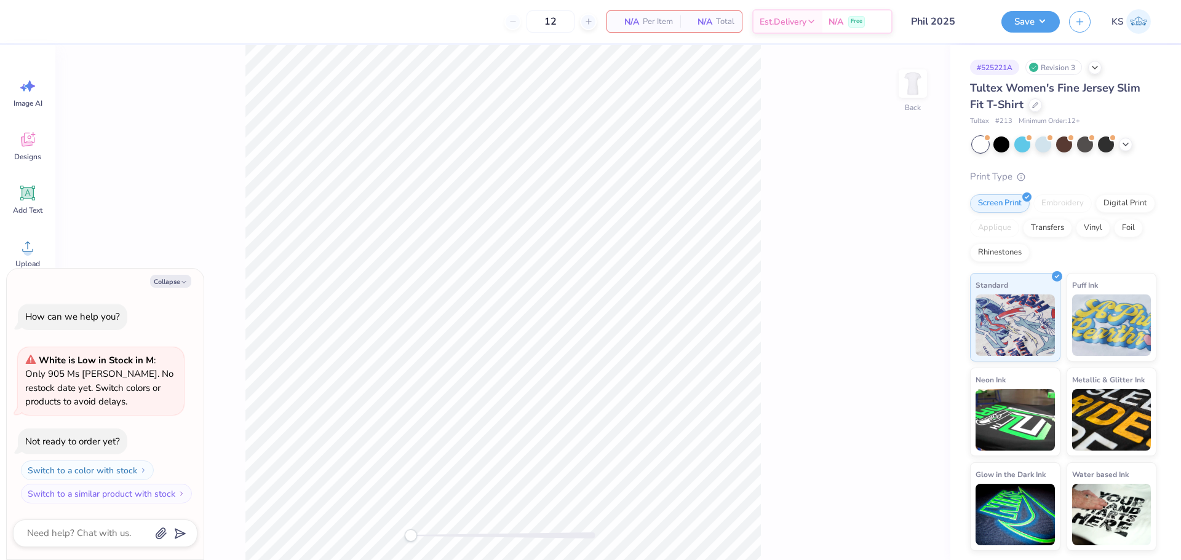
click at [1088, 70] on div "# 525221A Revision 3" at bounding box center [1063, 67] width 186 height 15
click at [1090, 69] on div at bounding box center [1095, 67] width 14 height 14
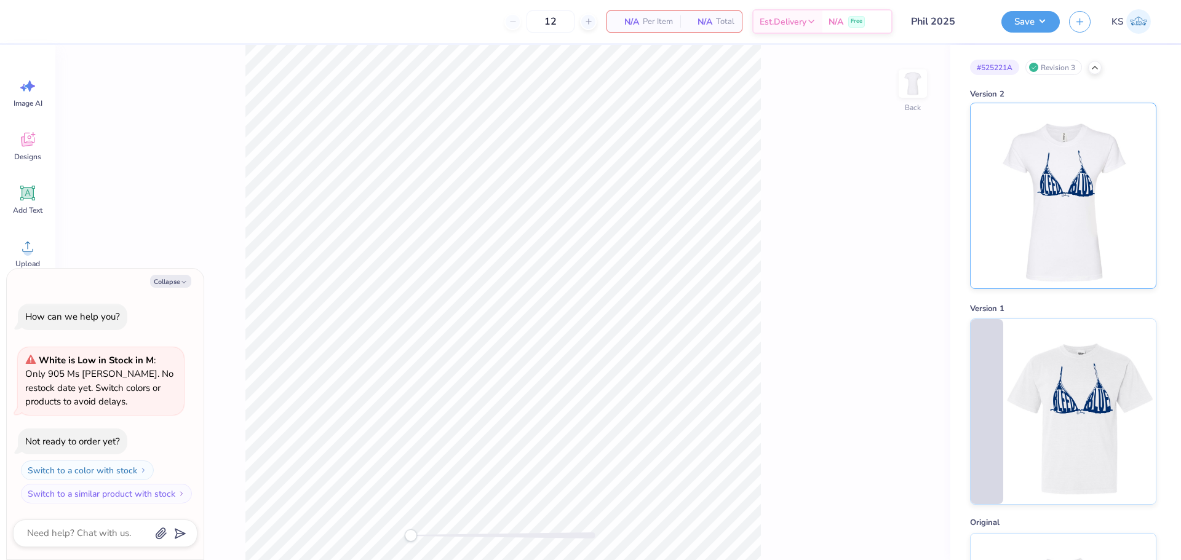
click at [1075, 205] on img at bounding box center [1063, 195] width 153 height 185
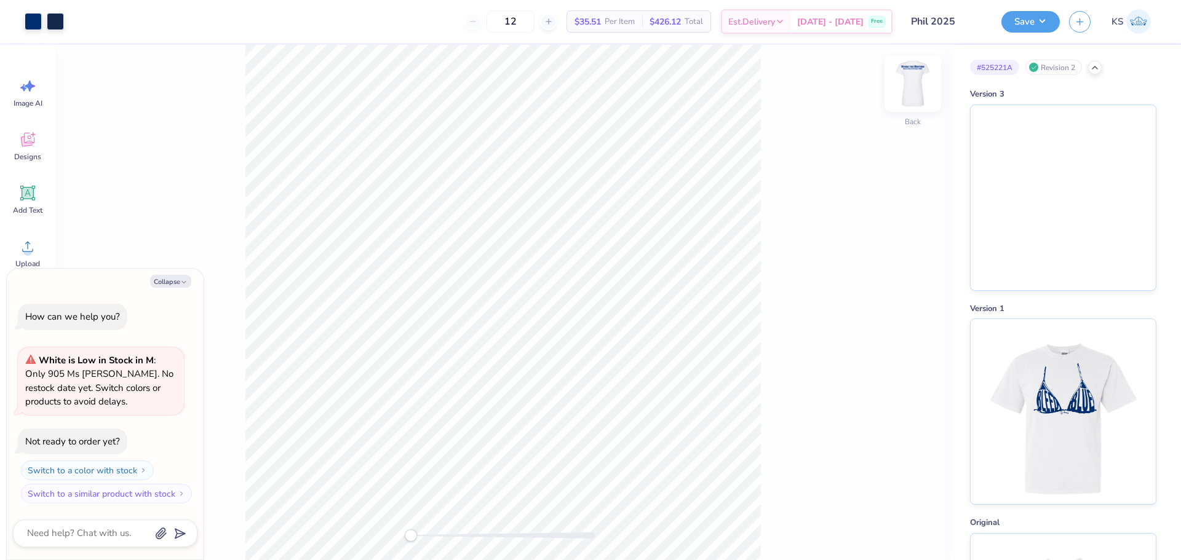
click at [912, 79] on img at bounding box center [912, 83] width 49 height 49
click at [1064, 132] on img at bounding box center [1063, 195] width 185 height 185
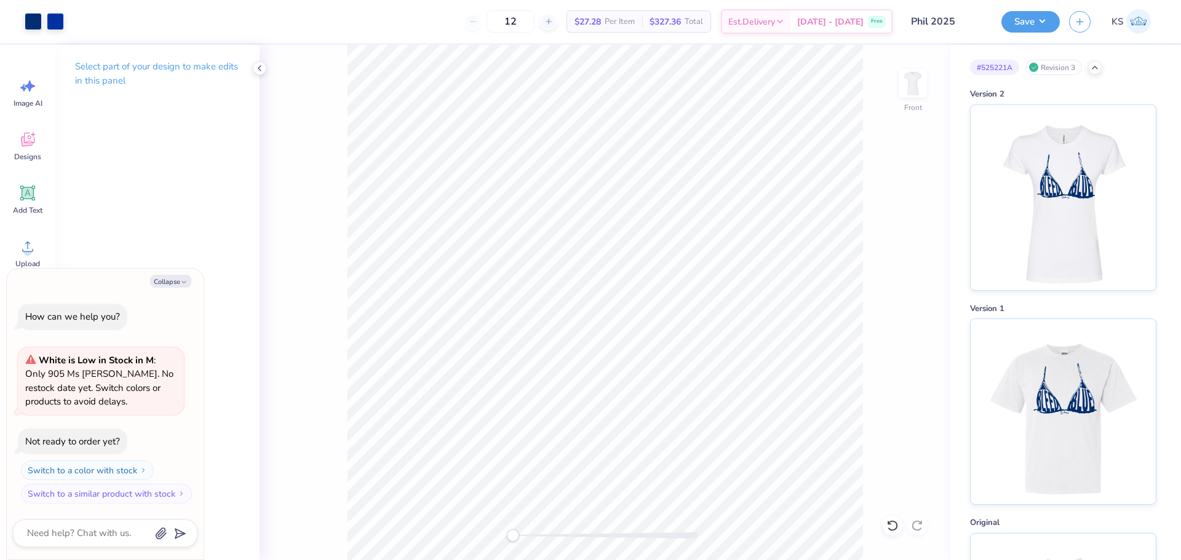
click at [1051, 67] on div "Revision 3" at bounding box center [1054, 67] width 57 height 15
click at [1098, 65] on icon at bounding box center [1095, 67] width 10 height 10
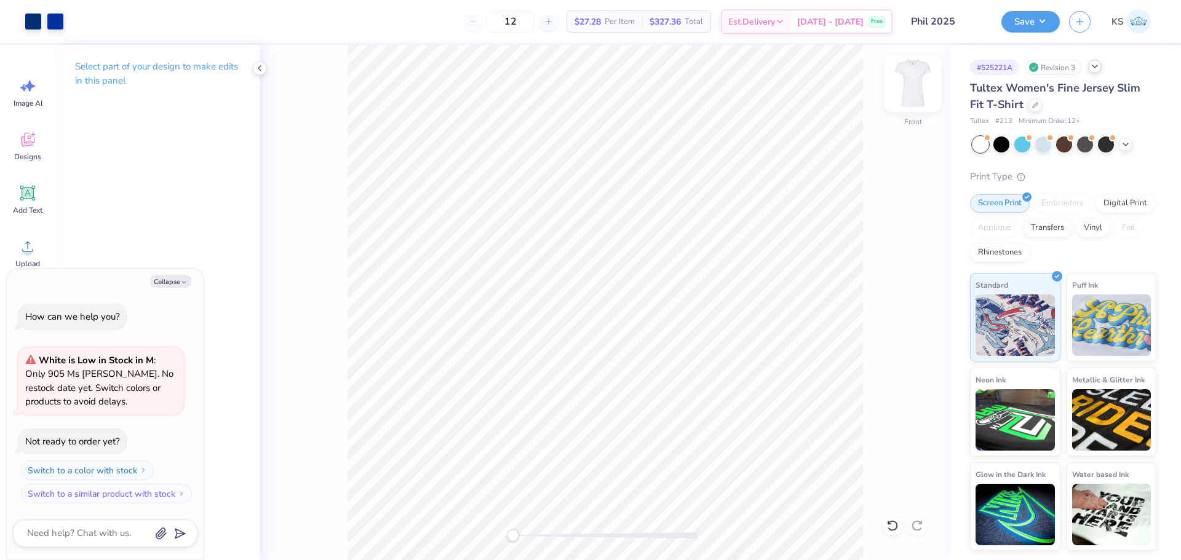
click at [912, 85] on img at bounding box center [912, 83] width 49 height 49
click at [895, 88] on div "Back" at bounding box center [605, 303] width 691 height 516
click at [914, 94] on img at bounding box center [912, 83] width 49 height 49
click at [34, 18] on div at bounding box center [33, 20] width 17 height 17
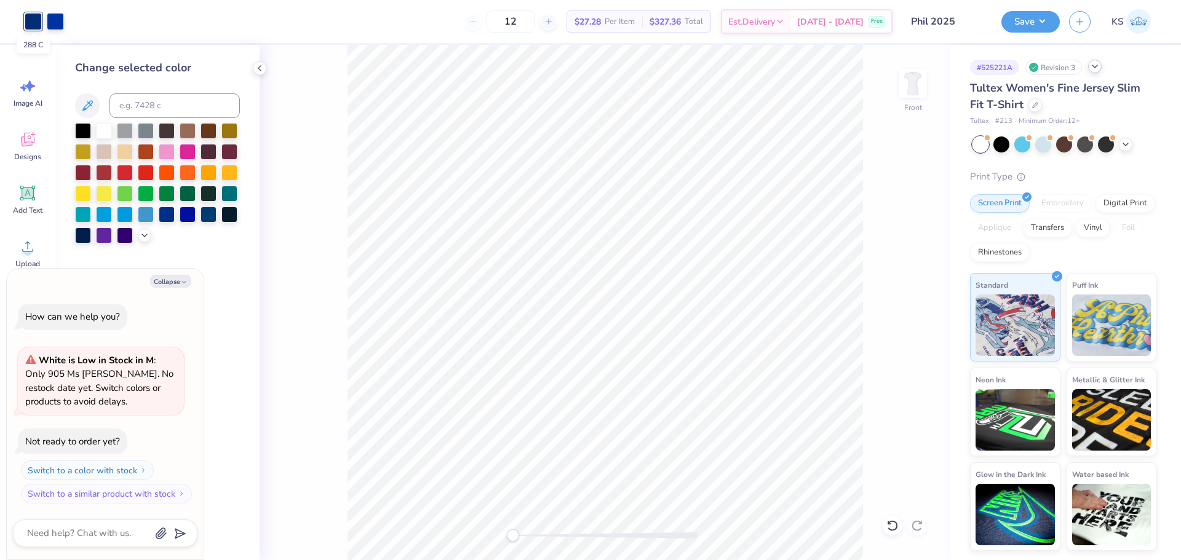
type textarea "x"
click at [165, 110] on input at bounding box center [175, 106] width 130 height 25
type input "298"
type textarea "x"
click at [891, 524] on icon at bounding box center [889, 523] width 2 height 2
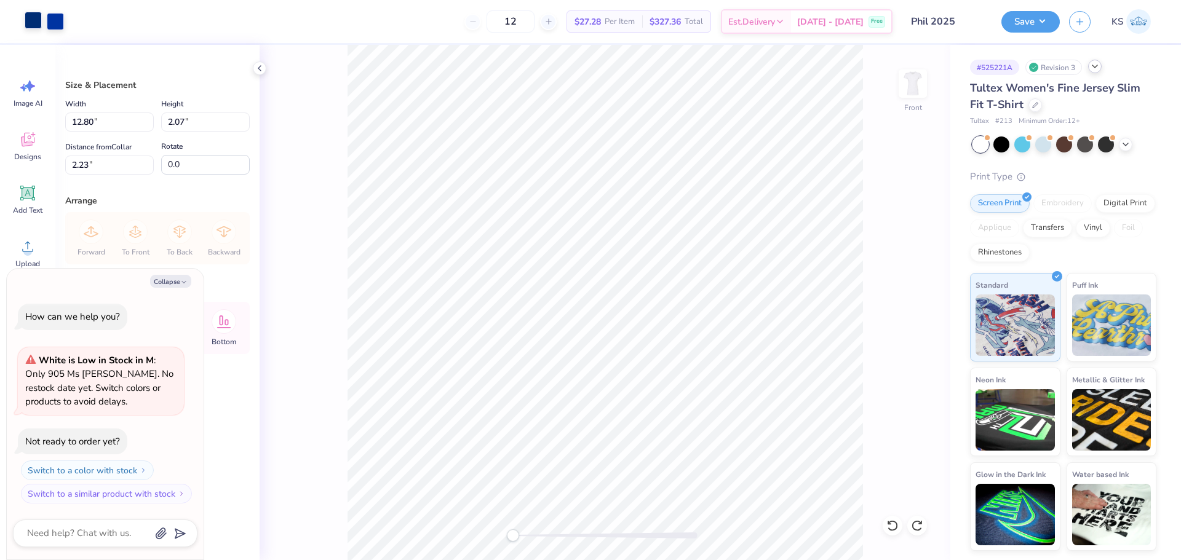
click at [35, 25] on div at bounding box center [33, 20] width 17 height 17
type textarea "x"
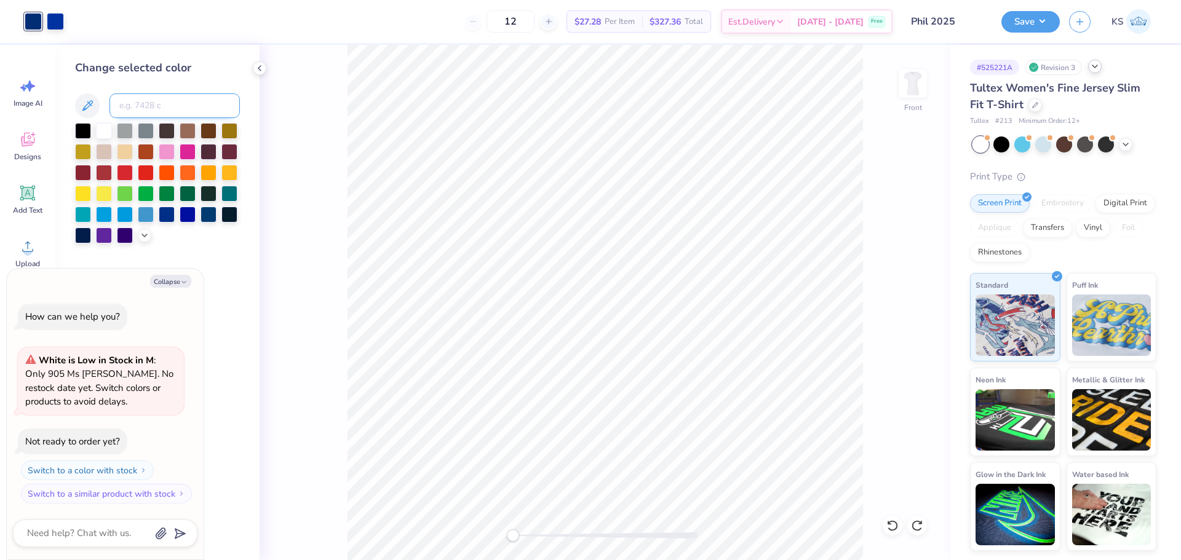
click at [149, 111] on input at bounding box center [175, 106] width 130 height 25
type input "294"
type textarea "x"
click at [65, 23] on div "Art colors 12 $27.28 Per Item $327.36 Total Est. Delivery Oct 10 - 13 Free Desi…" at bounding box center [590, 21] width 1181 height 43
drag, startPoint x: 54, startPoint y: 20, endPoint x: 62, endPoint y: 30, distance: 11.8
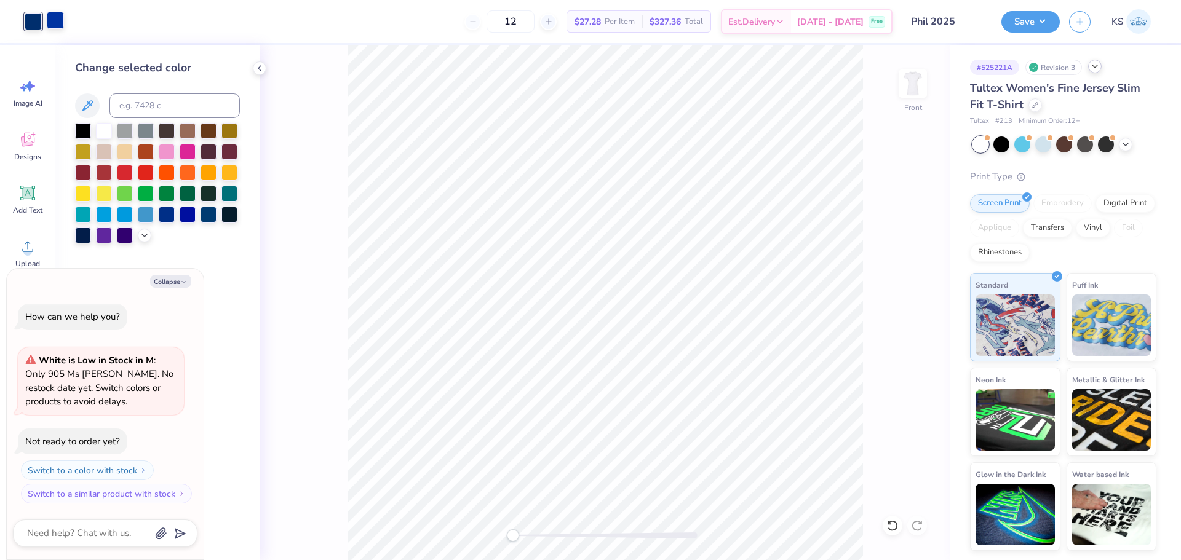
click at [55, 20] on div at bounding box center [55, 20] width 17 height 17
type textarea "x"
click at [137, 105] on input at bounding box center [175, 106] width 130 height 25
paste input "294"
type input "294"
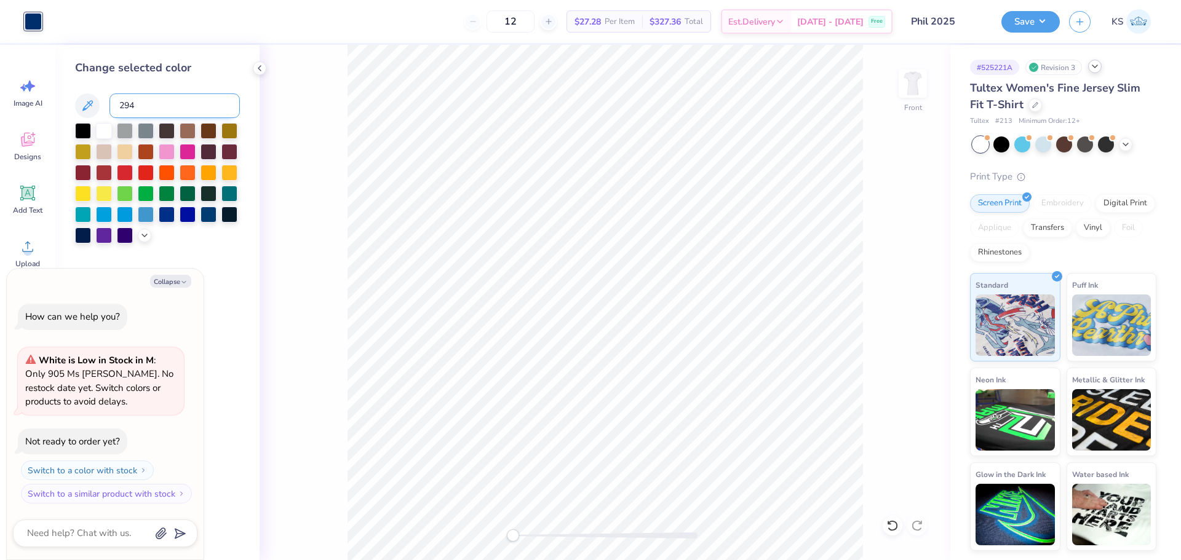
type textarea "x"
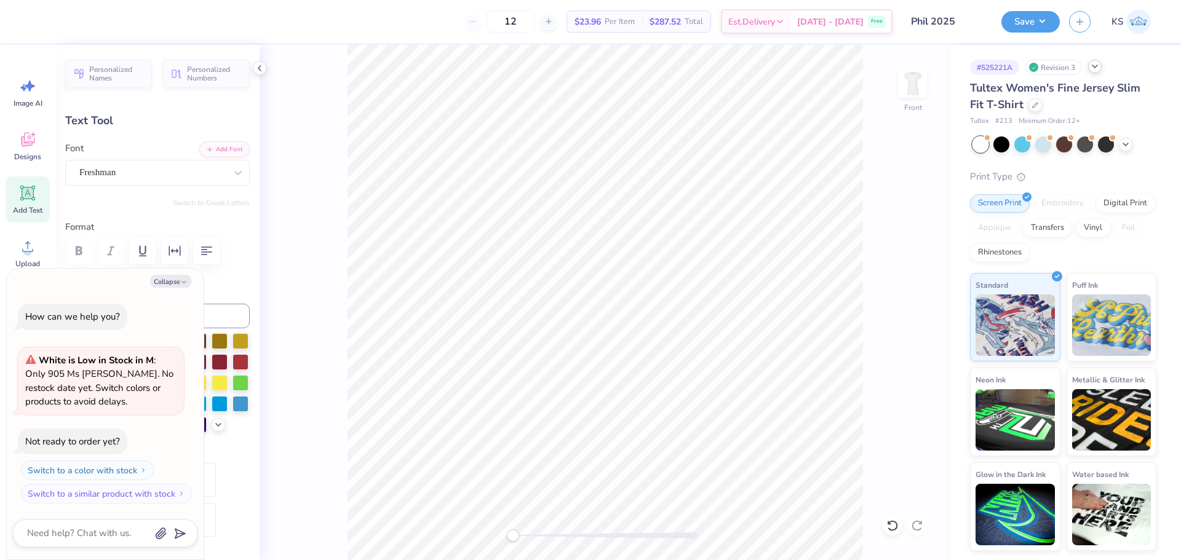
drag, startPoint x: 168, startPoint y: 279, endPoint x: 122, endPoint y: 296, distance: 48.7
click at [166, 279] on button "Collapse" at bounding box center [170, 281] width 41 height 13
type textarea "x"
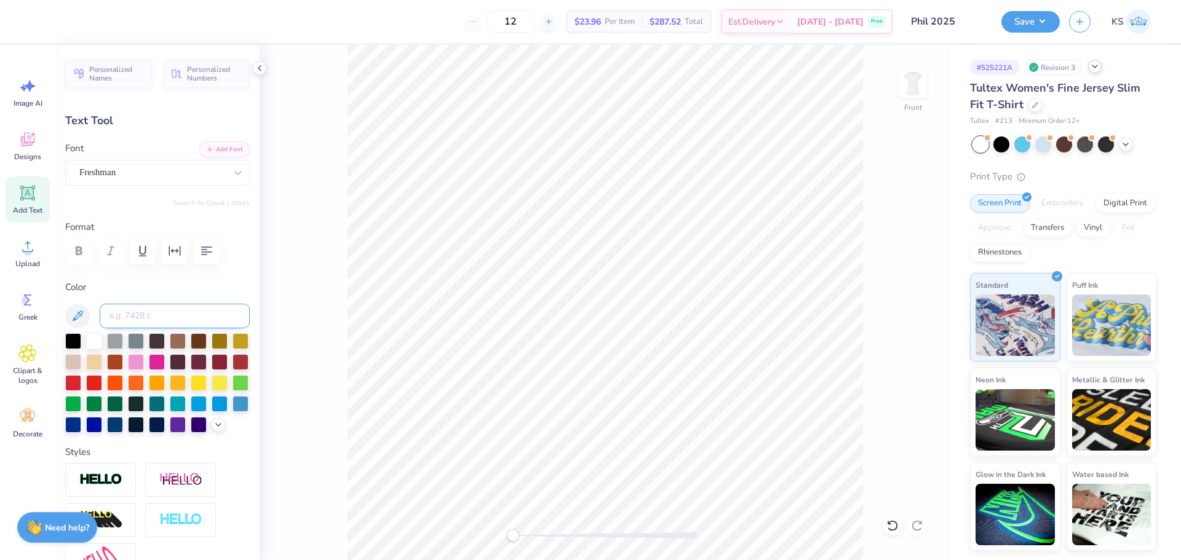
click at [139, 315] on input at bounding box center [175, 316] width 150 height 25
paste input "294"
type input "293"
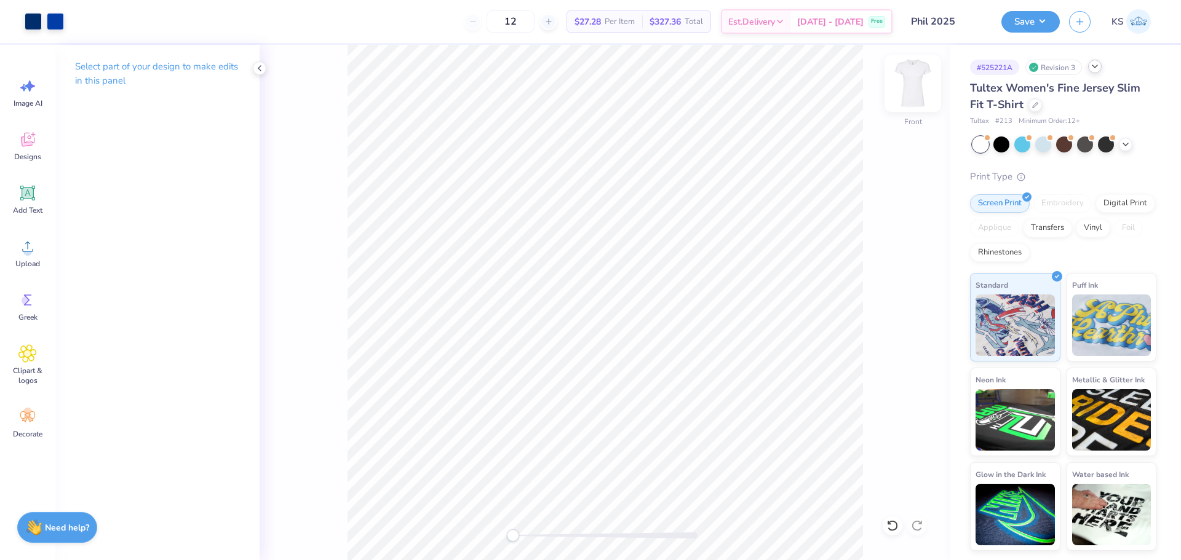
click at [925, 86] on img at bounding box center [912, 83] width 49 height 49
click at [914, 90] on img at bounding box center [912, 83] width 49 height 49
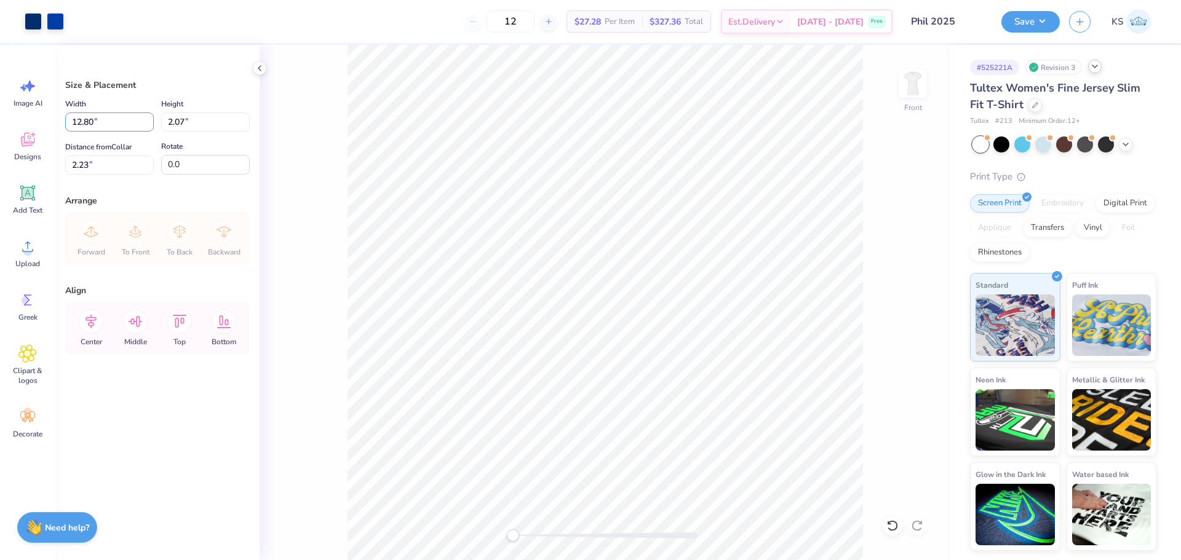
drag, startPoint x: 90, startPoint y: 121, endPoint x: 95, endPoint y: 108, distance: 13.8
click at [95, 121] on input "12.80" at bounding box center [109, 122] width 89 height 19
type input "12.50"
type input "2.03"
click at [108, 163] on input "2.25" at bounding box center [109, 165] width 89 height 19
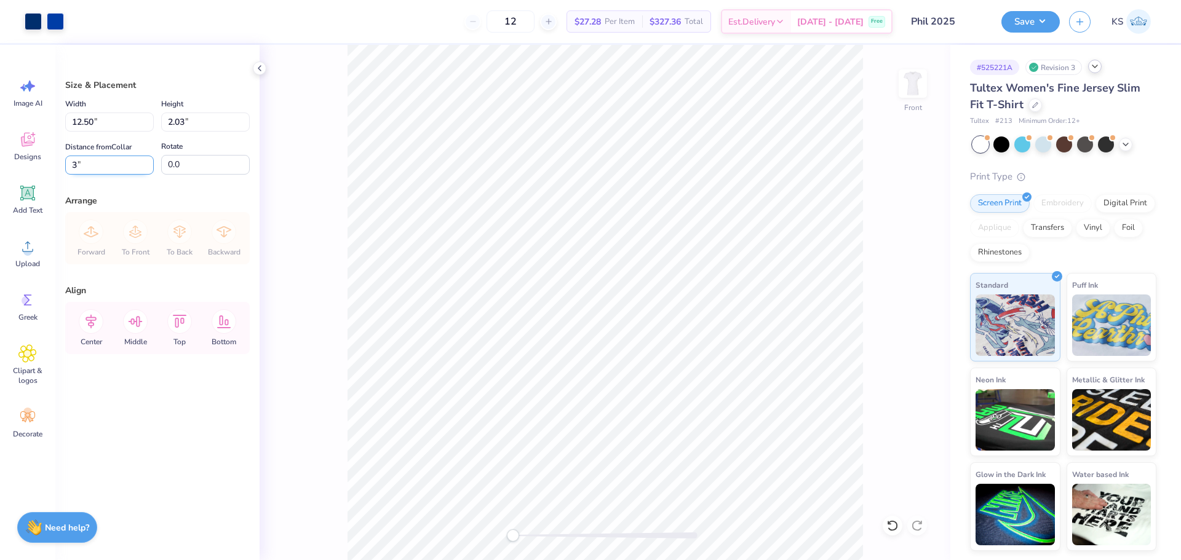
type input "3.00"
click at [84, 161] on input "3.00" at bounding box center [109, 165] width 89 height 19
type input "2.00"
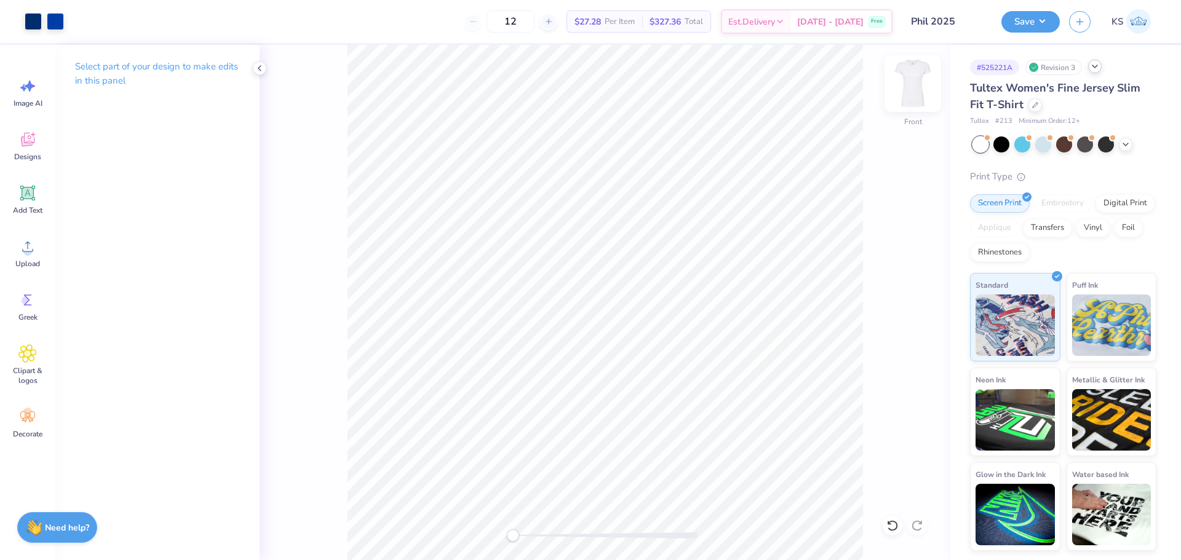
click at [917, 87] on img at bounding box center [912, 83] width 49 height 49
click at [33, 254] on icon at bounding box center [27, 246] width 18 height 18
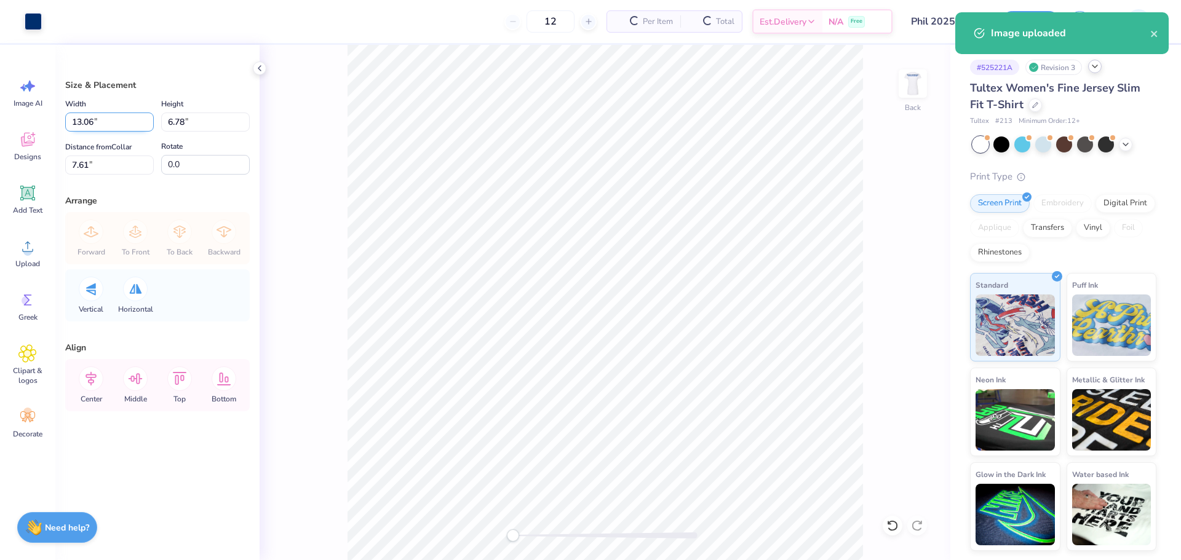
click at [119, 123] on input "13.06" at bounding box center [109, 122] width 89 height 19
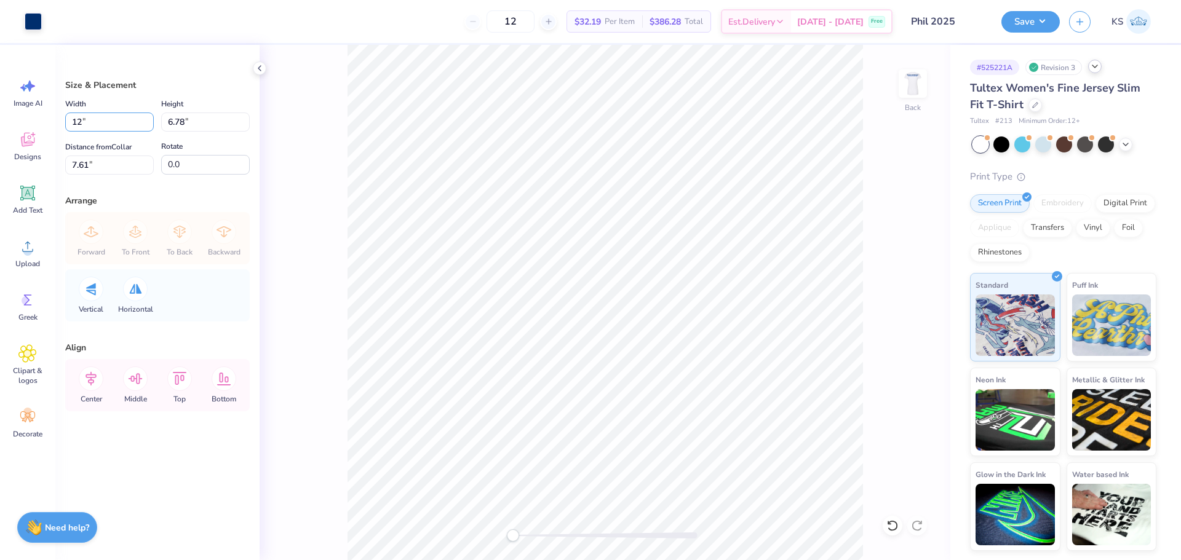
type input "12.00"
type input "6.23"
type input "7.89"
click at [106, 120] on input "12.00" at bounding box center [109, 122] width 89 height 19
type input "10.00"
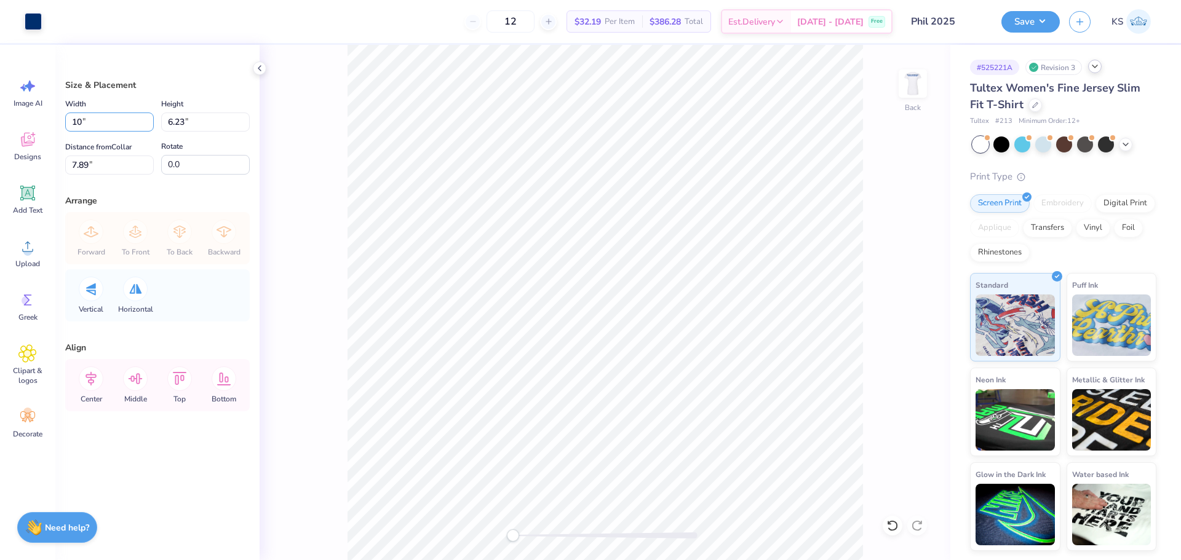
type input "5.19"
type input "8.40"
click at [106, 123] on input "10.00" at bounding box center [109, 122] width 89 height 19
type input "8.00"
type input "4.15"
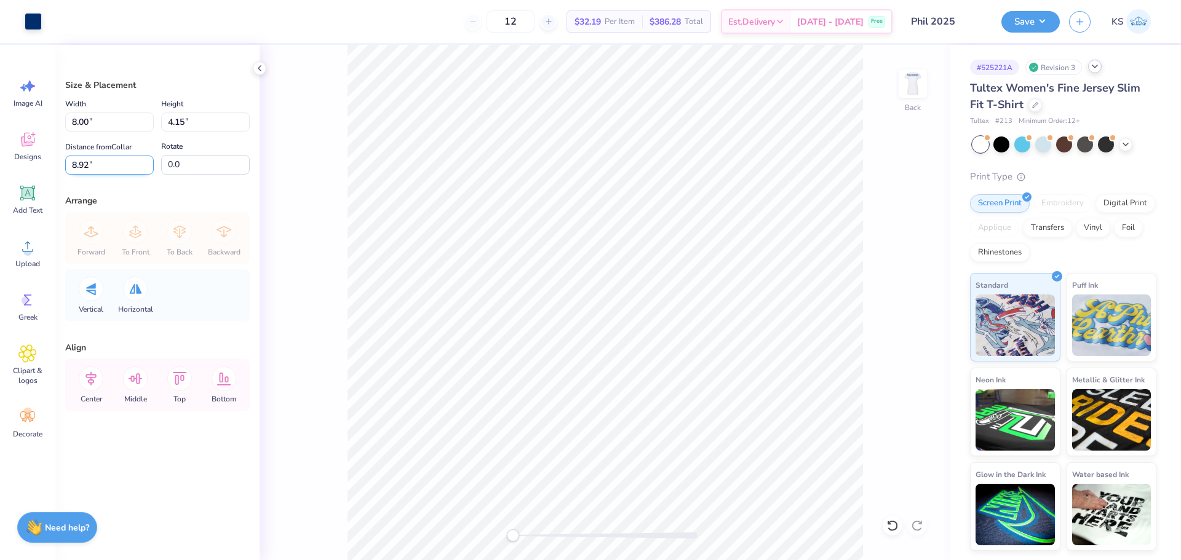
click at [122, 168] on input "8.92" at bounding box center [109, 165] width 89 height 19
type input "3"
click at [116, 114] on input "8.00" at bounding box center [109, 122] width 89 height 19
type input "9.00"
type input "4.67"
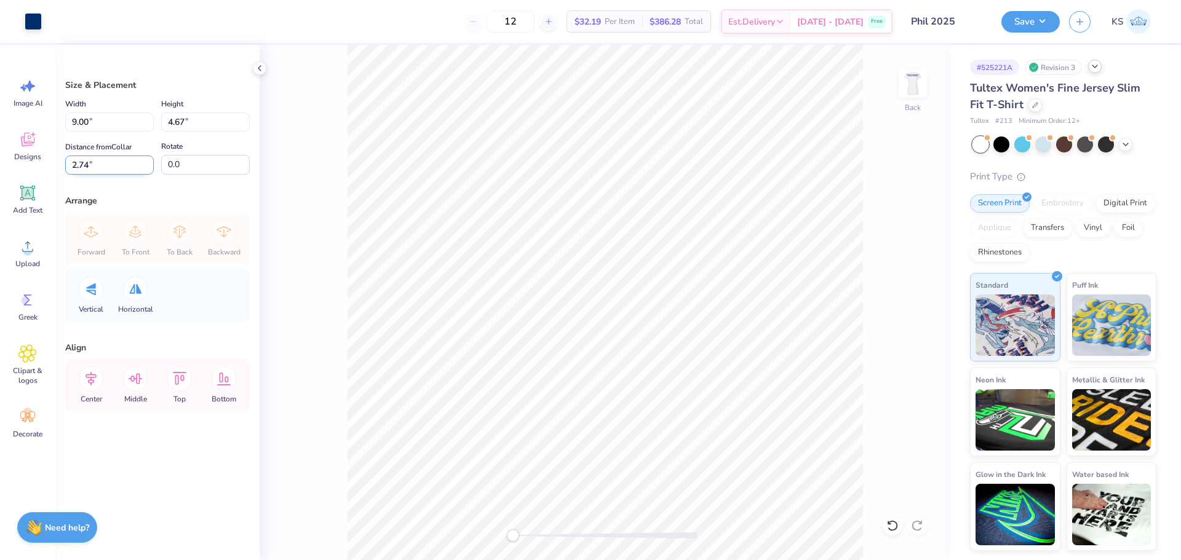
click at [106, 168] on input "2.74" at bounding box center [109, 165] width 89 height 19
click at [96, 166] on input "2.5" at bounding box center [109, 165] width 89 height 19
type input "2"
click at [83, 122] on input "9.00" at bounding box center [109, 122] width 89 height 19
type input "10.00"
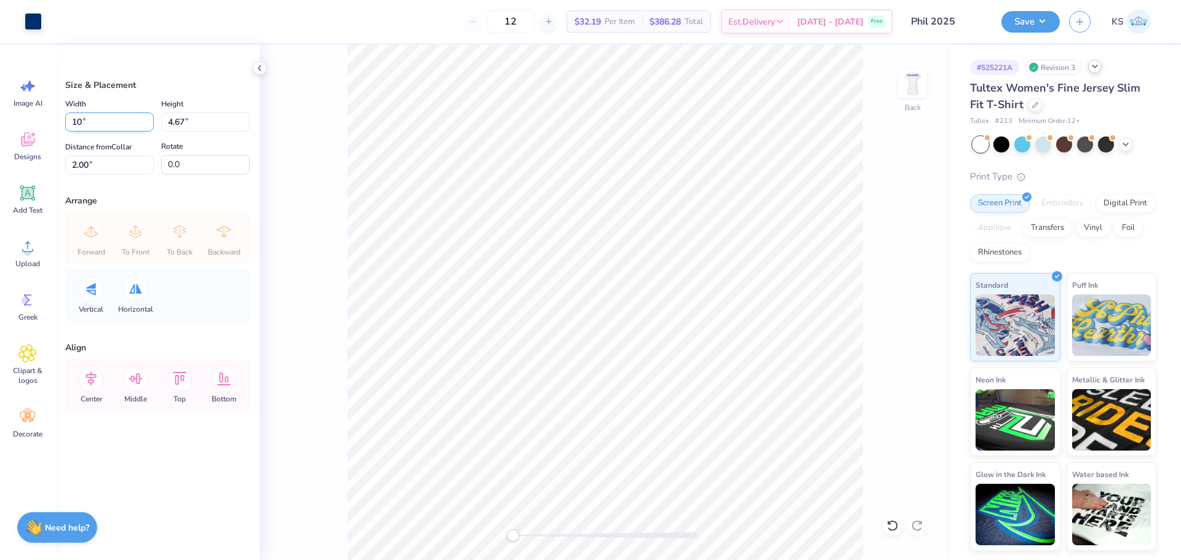
type input "5.19"
type input "1.74"
click at [99, 166] on input "1.74" at bounding box center [109, 165] width 89 height 19
type input "2"
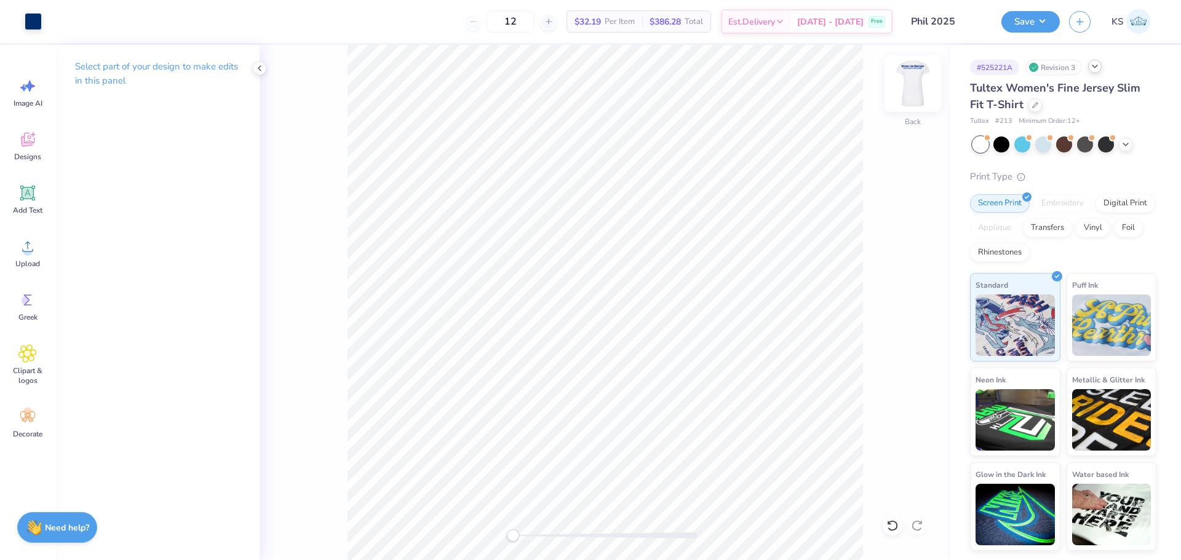
click at [909, 89] on img at bounding box center [912, 83] width 49 height 49
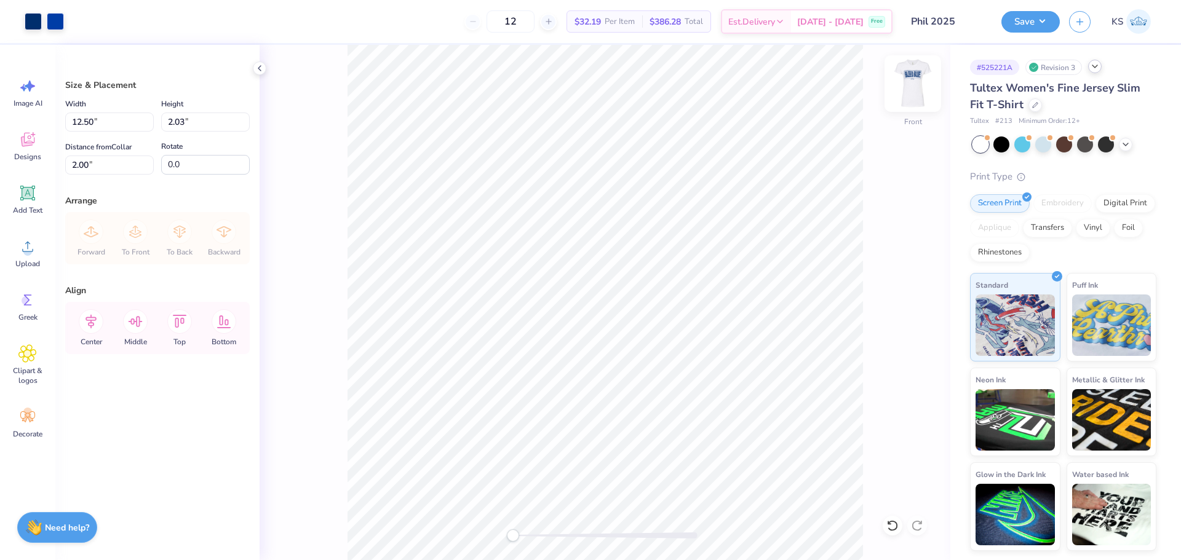
click at [914, 86] on img at bounding box center [912, 83] width 49 height 49
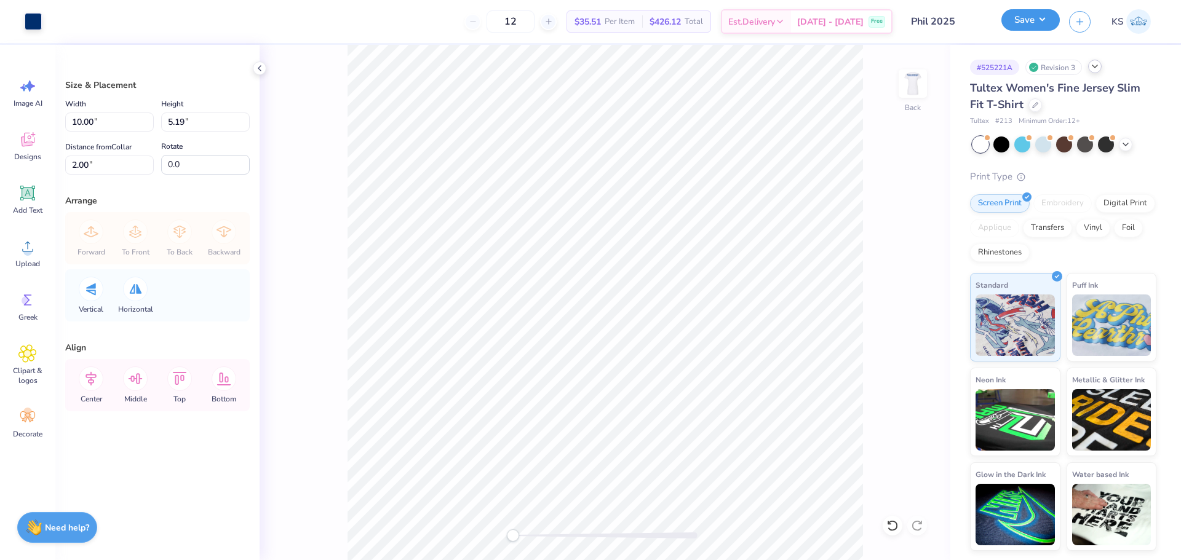
click at [1035, 24] on button "Save" at bounding box center [1031, 20] width 58 height 22
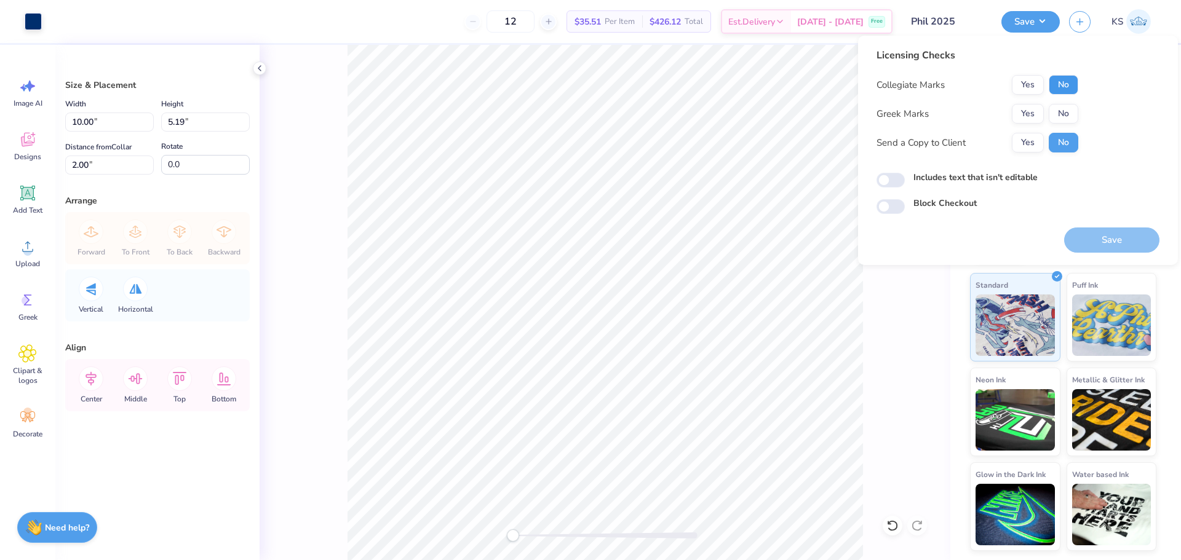
click at [1059, 85] on button "No" at bounding box center [1064, 85] width 30 height 20
click at [1032, 112] on button "Yes" at bounding box center [1028, 114] width 32 height 20
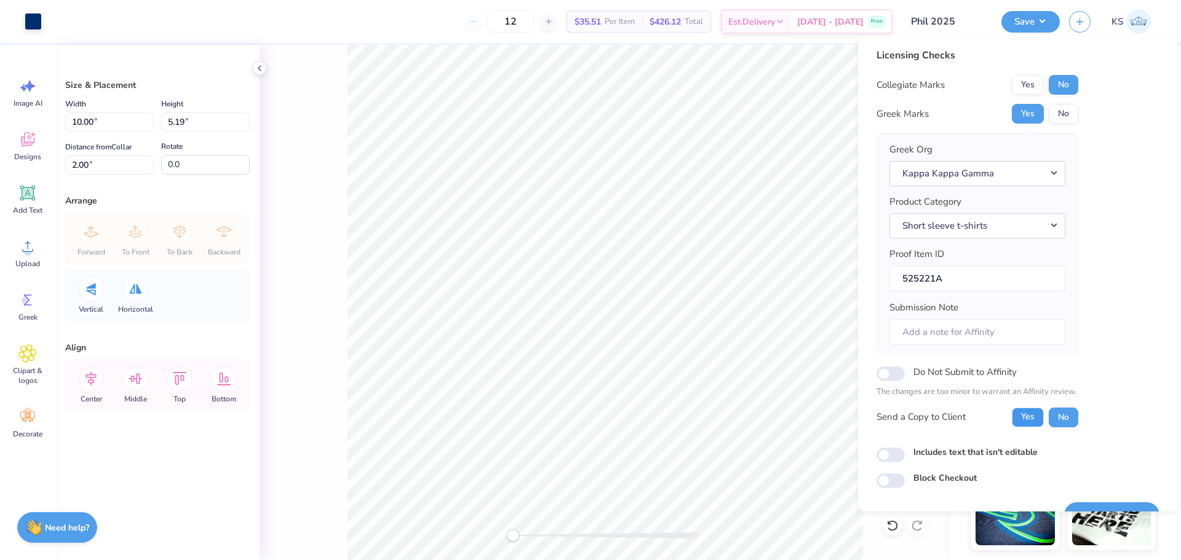
click at [1026, 413] on button "Yes" at bounding box center [1028, 418] width 32 height 20
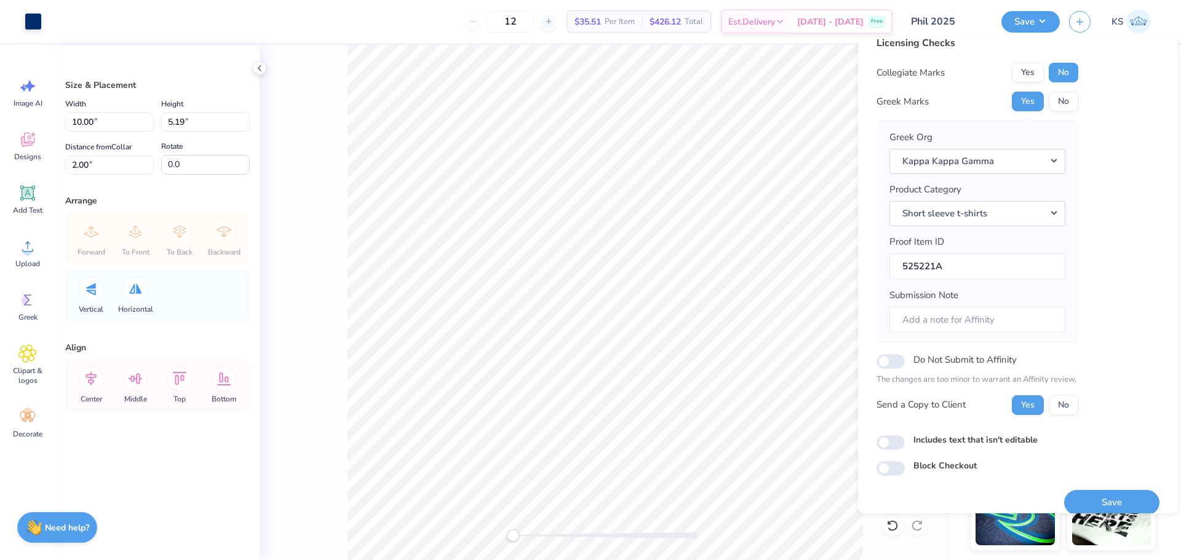
scroll to position [28, 0]
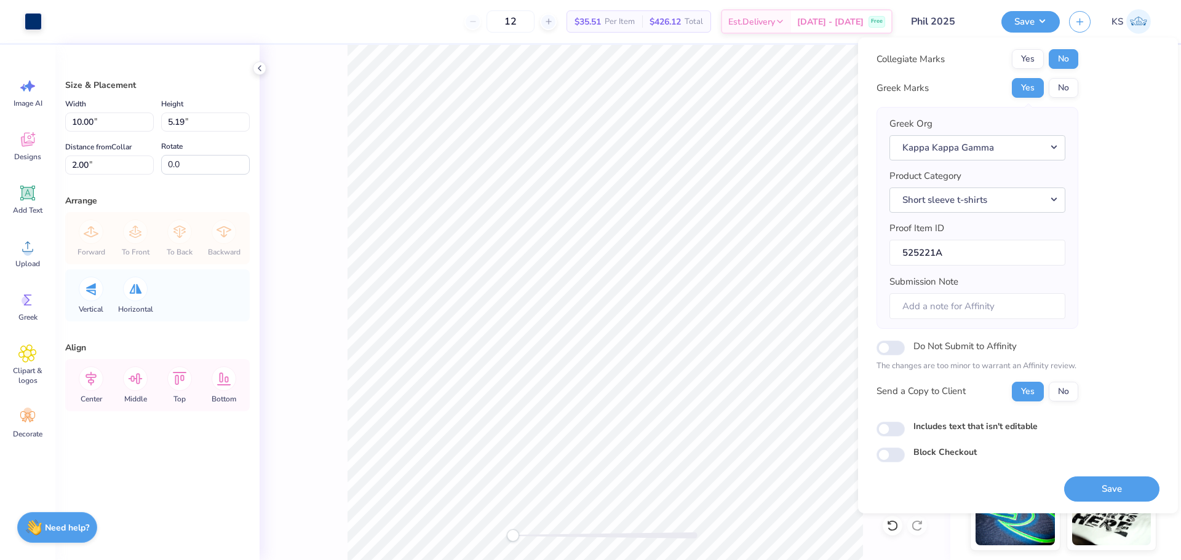
click at [1095, 484] on button "Save" at bounding box center [1111, 489] width 95 height 25
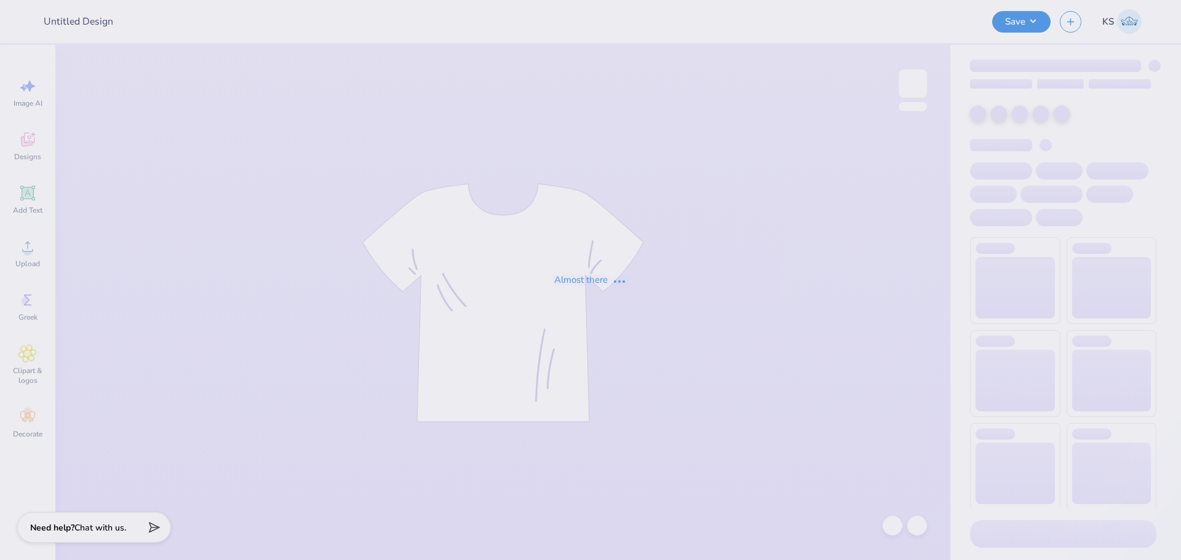
type input "Phil 2025"
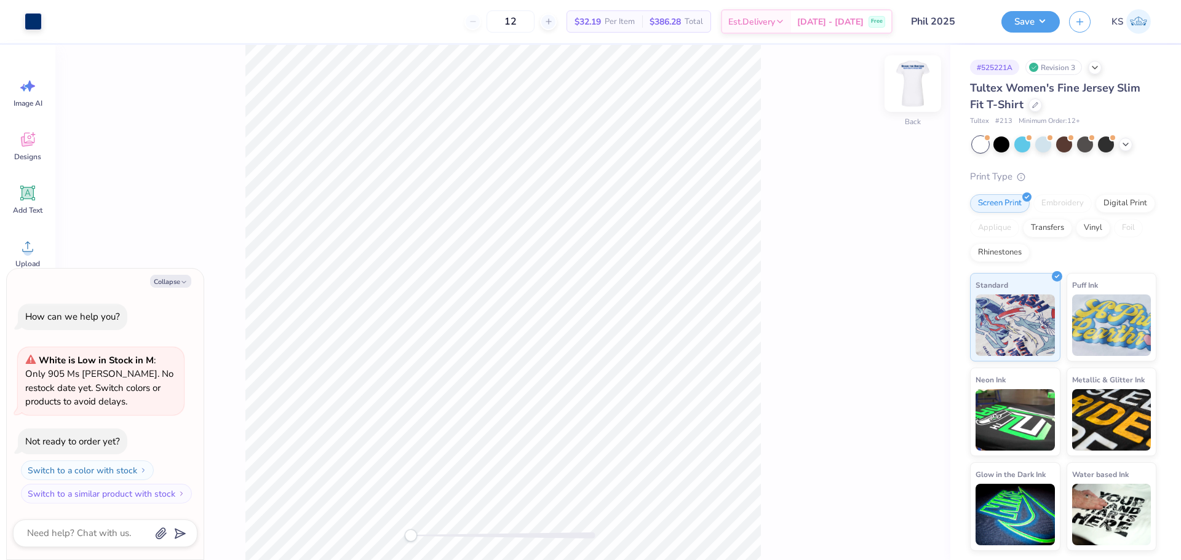
click at [917, 86] on img at bounding box center [912, 83] width 49 height 49
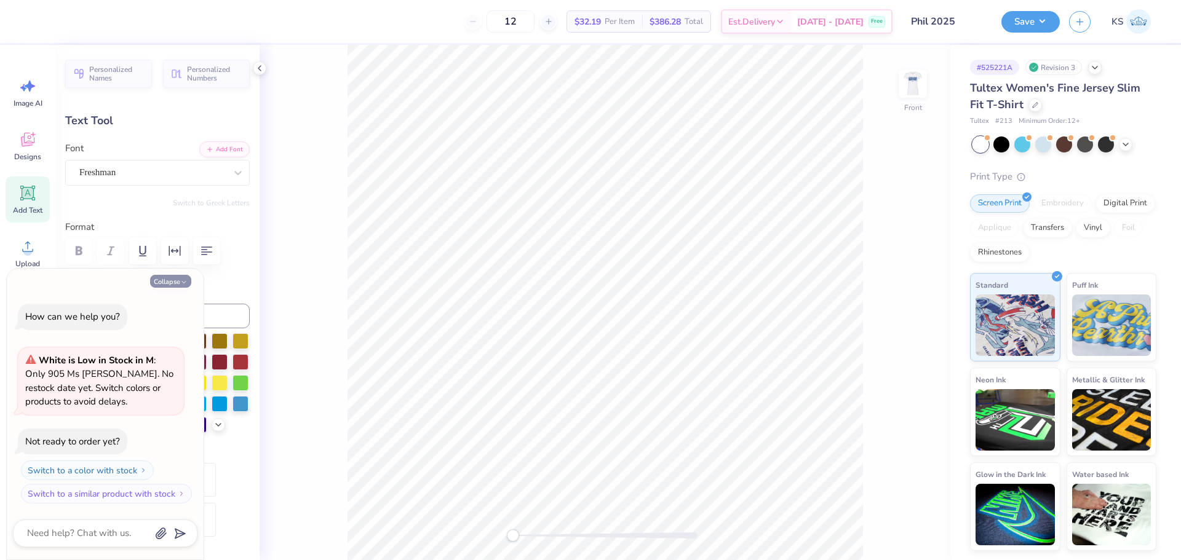
click at [169, 282] on button "Collapse" at bounding box center [170, 281] width 41 height 13
type textarea "x"
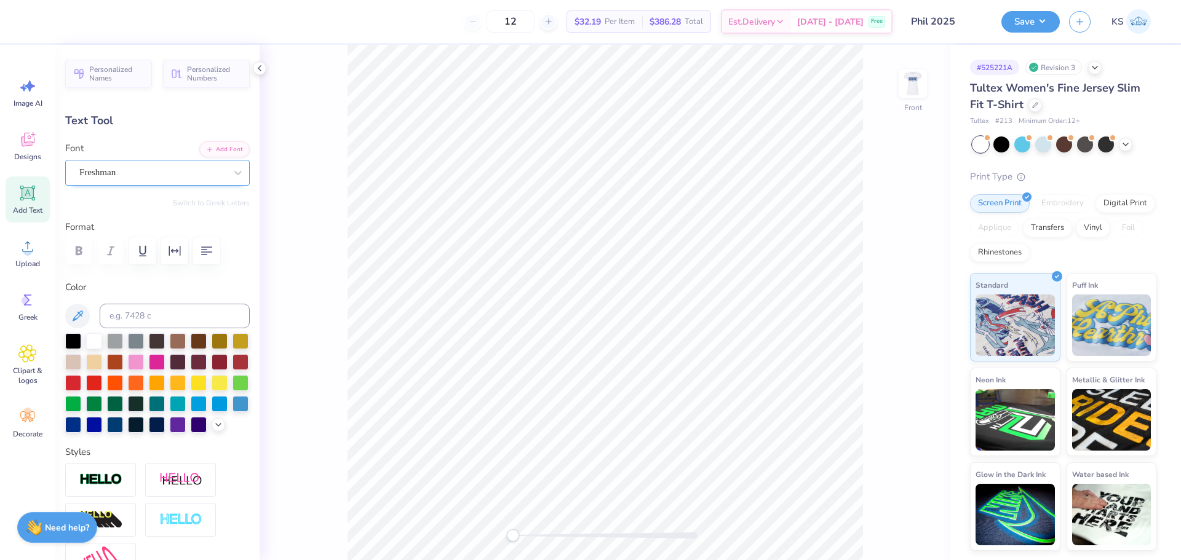
click at [147, 167] on div "Freshman" at bounding box center [152, 172] width 149 height 19
click at [145, 178] on div "Freshman" at bounding box center [152, 173] width 146 height 14
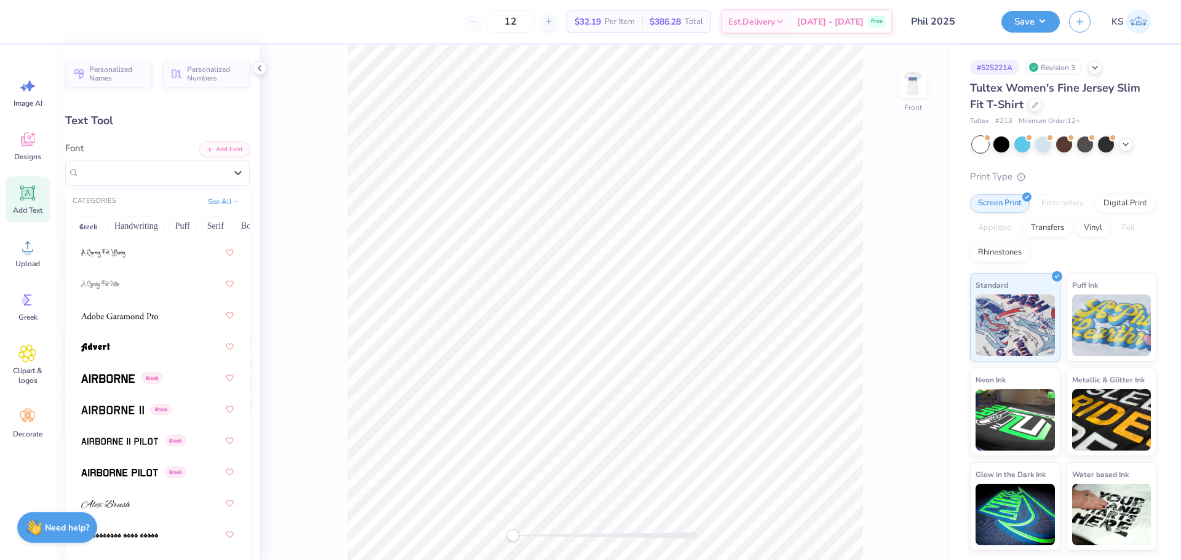
scroll to position [246, 0]
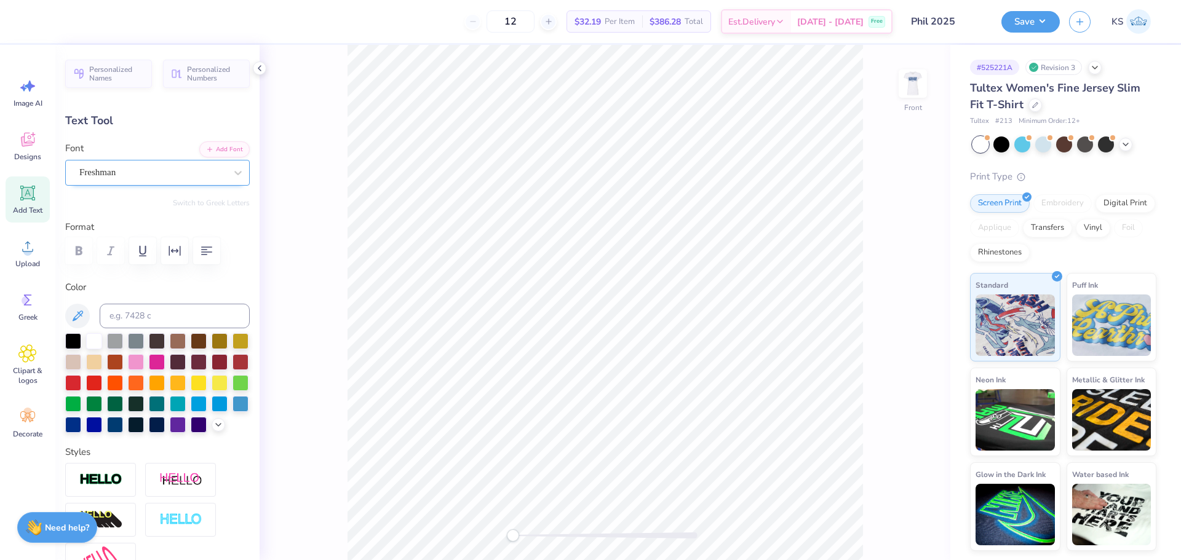
click at [159, 167] on div "Freshman" at bounding box center [152, 173] width 146 height 14
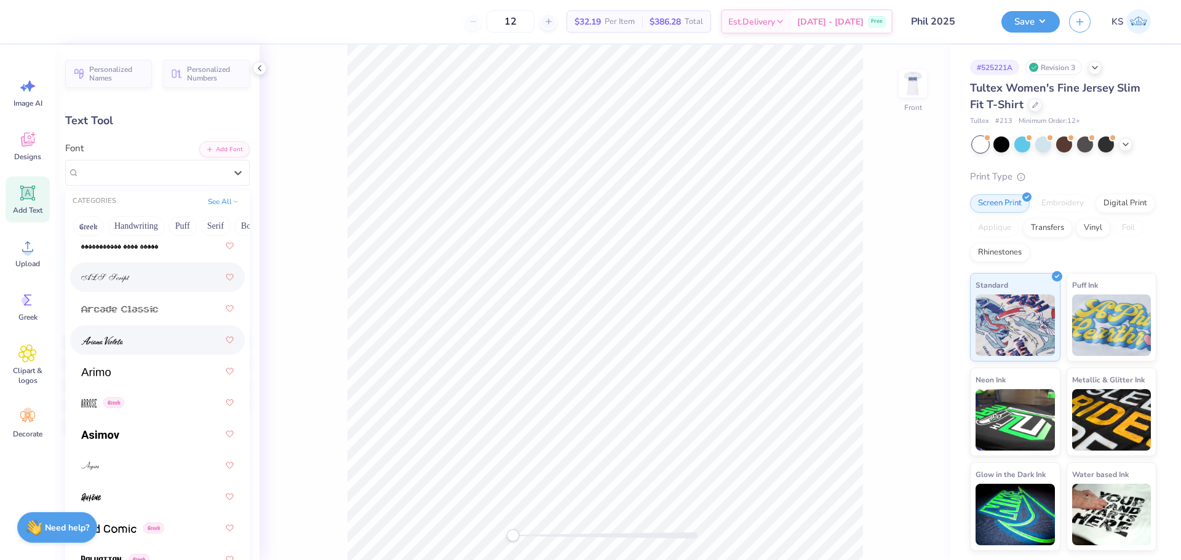
scroll to position [554, 0]
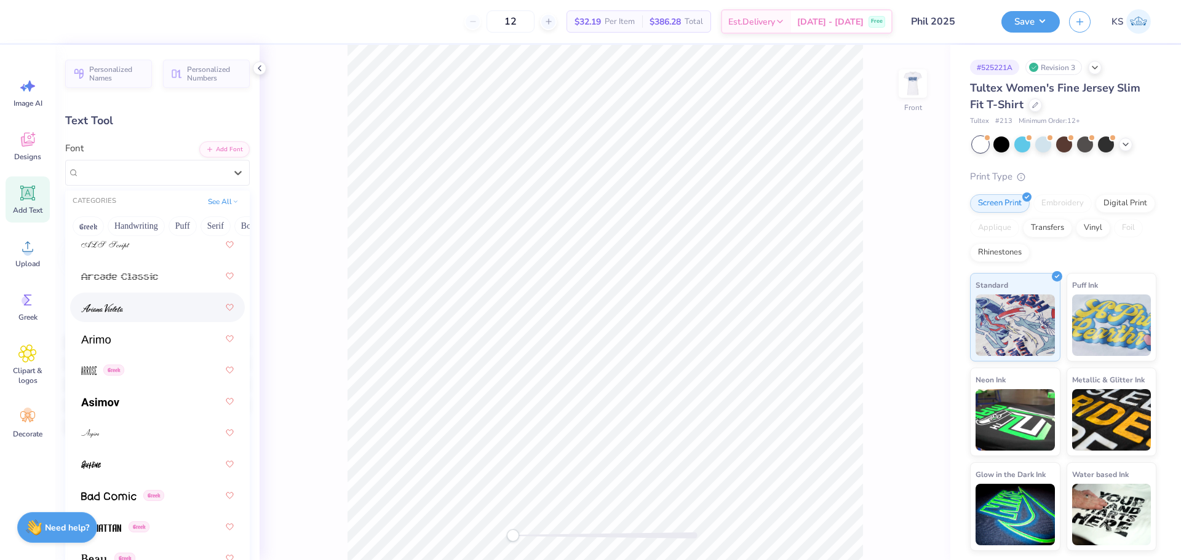
click at [158, 311] on div at bounding box center [157, 308] width 153 height 22
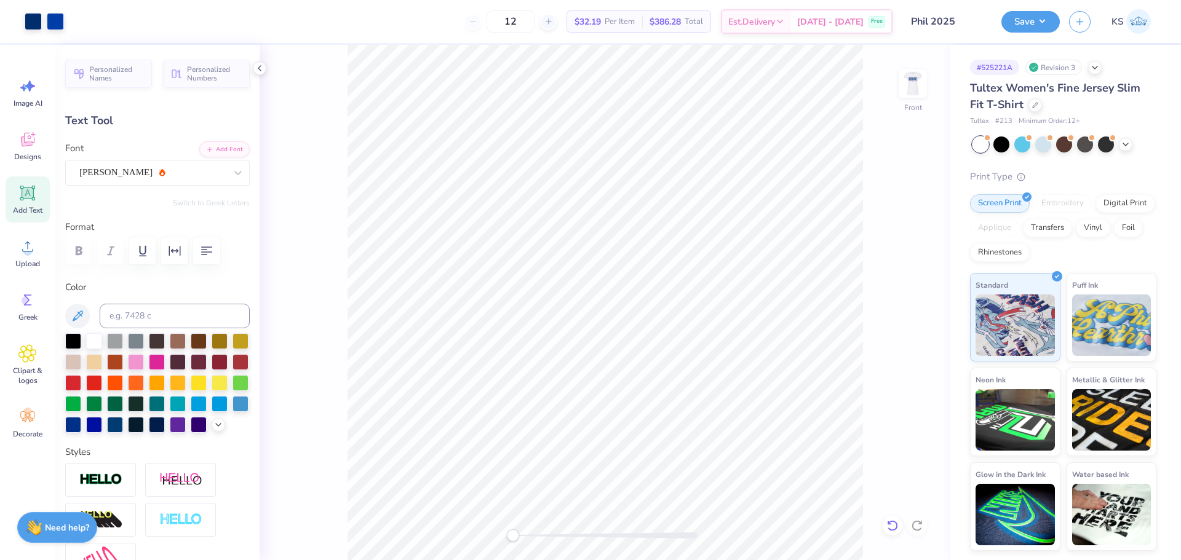
click at [893, 524] on icon at bounding box center [893, 526] width 12 height 12
click at [210, 148] on button "Add Font" at bounding box center [224, 148] width 50 height 16
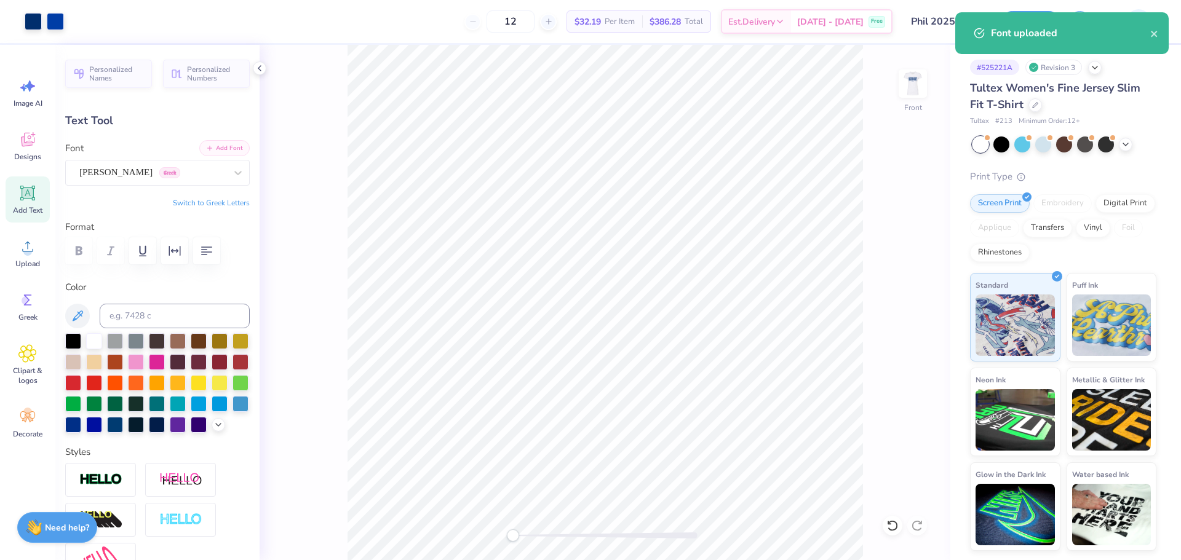
type input "10.34"
type input "0.62"
type input "3.41"
click at [201, 165] on div at bounding box center [152, 172] width 146 height 17
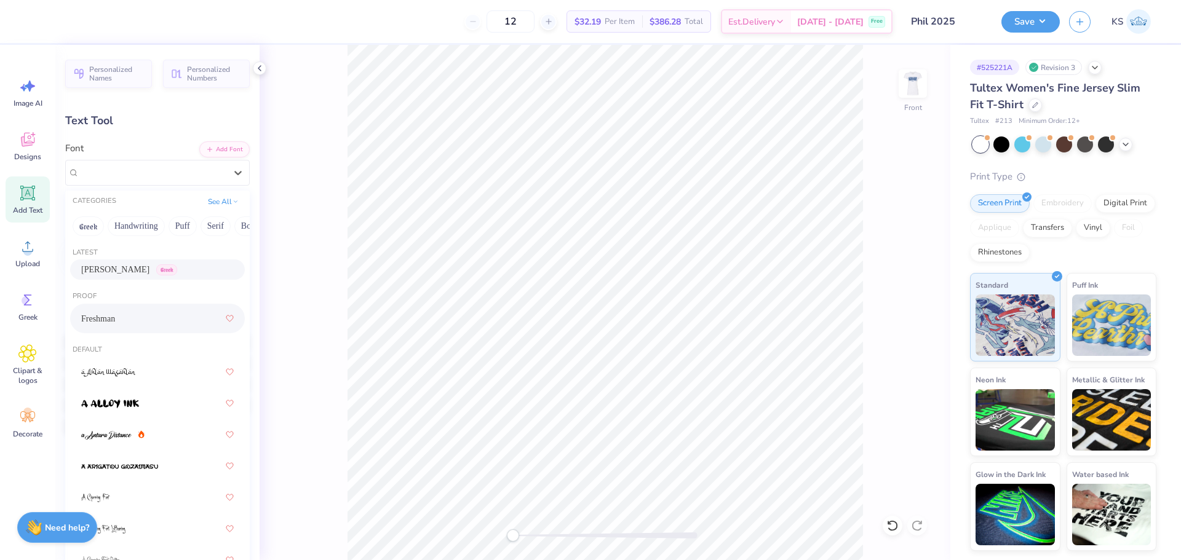
click at [156, 271] on span "Greek" at bounding box center [166, 270] width 21 height 11
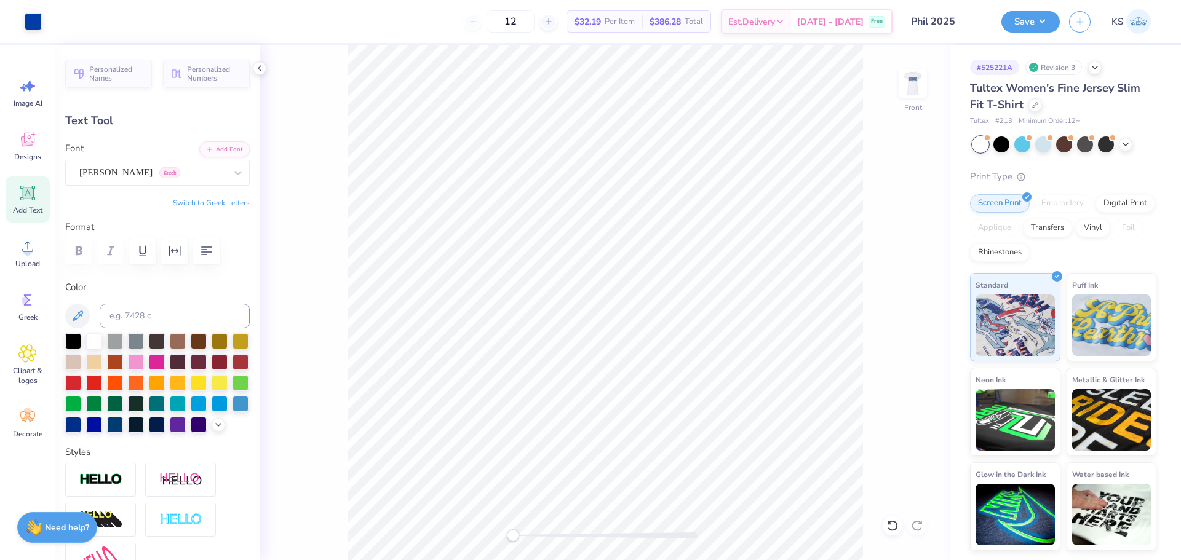
type input "10.59"
type input "0.60"
type input "3.42"
drag, startPoint x: 523, startPoint y: 534, endPoint x: 530, endPoint y: 534, distance: 6.8
click at [530, 534] on div at bounding box center [605, 536] width 185 height 6
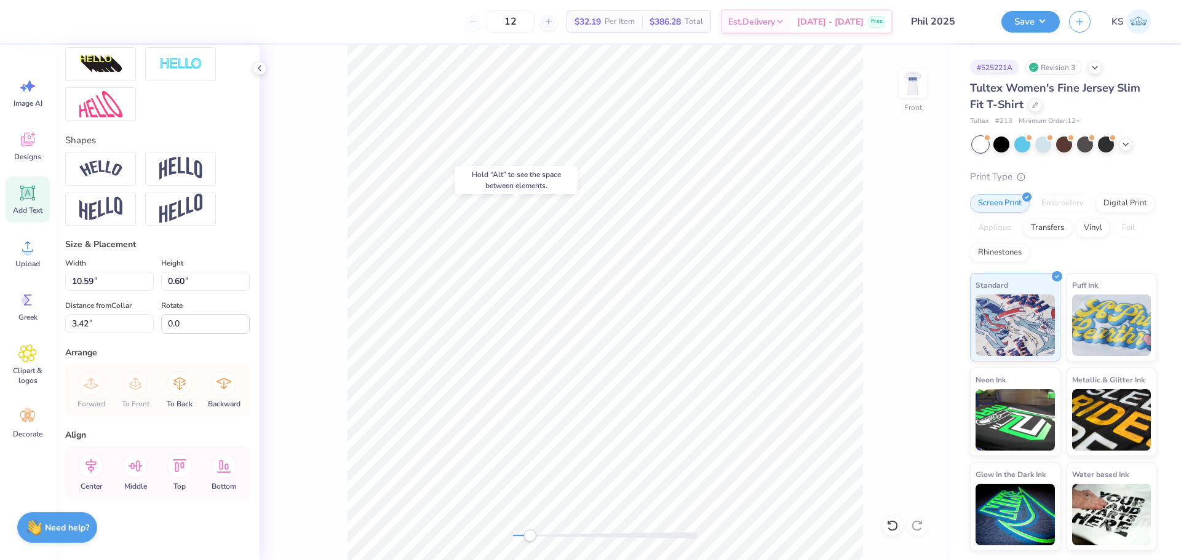
scroll to position [477, 0]
click at [96, 469] on icon at bounding box center [91, 466] width 25 height 25
type input "12.80"
type input "0.99"
type input "2.04"
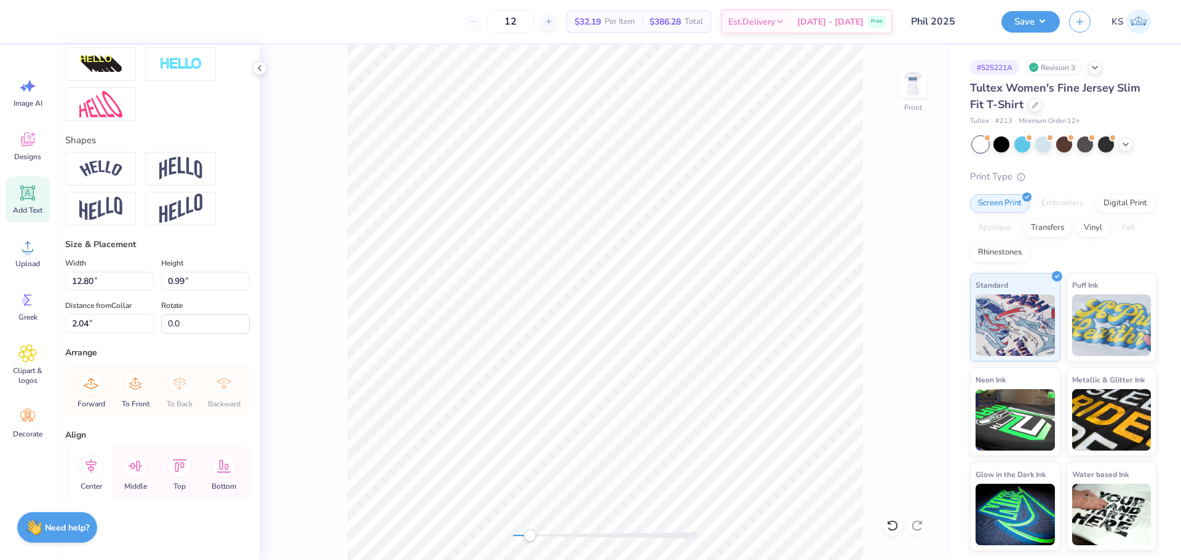
click at [94, 468] on icon at bounding box center [91, 466] width 25 height 25
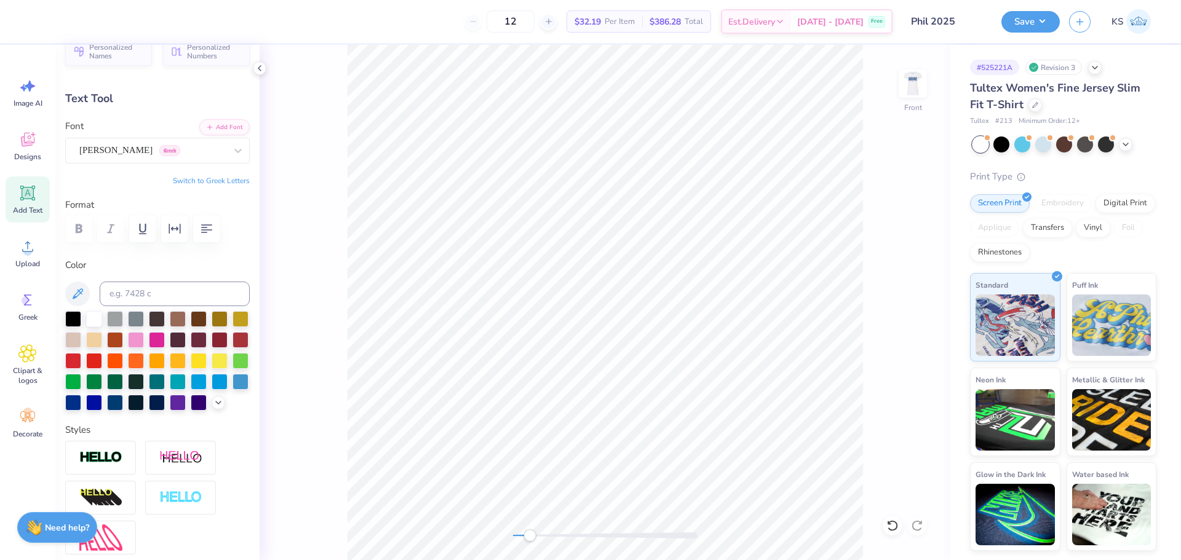
scroll to position [0, 0]
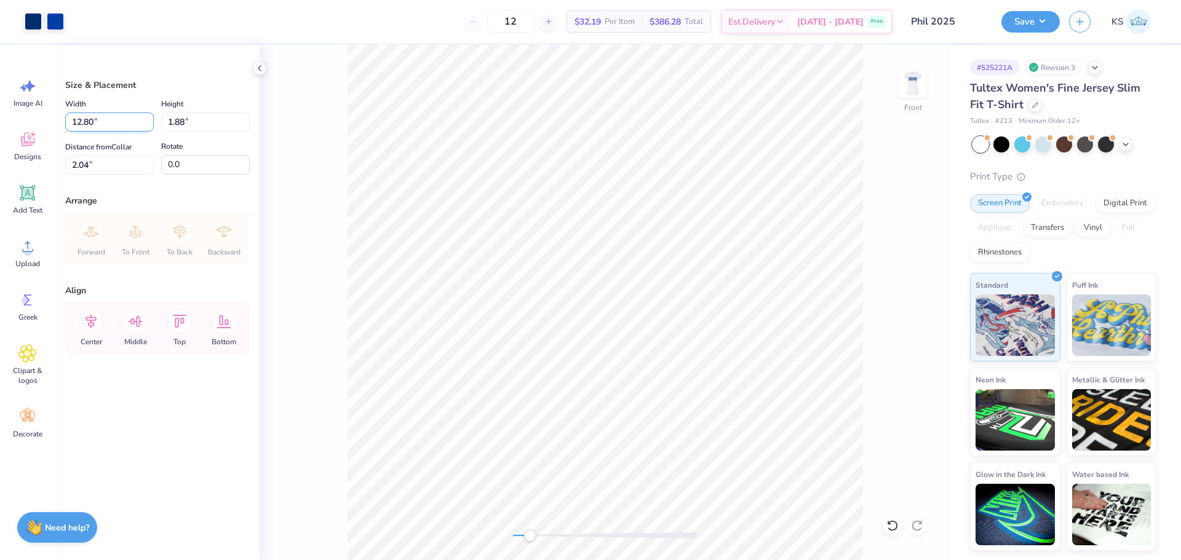
click at [94, 122] on input "12.80" at bounding box center [109, 122] width 89 height 19
type input "12.50"
type input "1.84"
click at [128, 161] on input "2.06" at bounding box center [109, 165] width 89 height 19
type input "2.00"
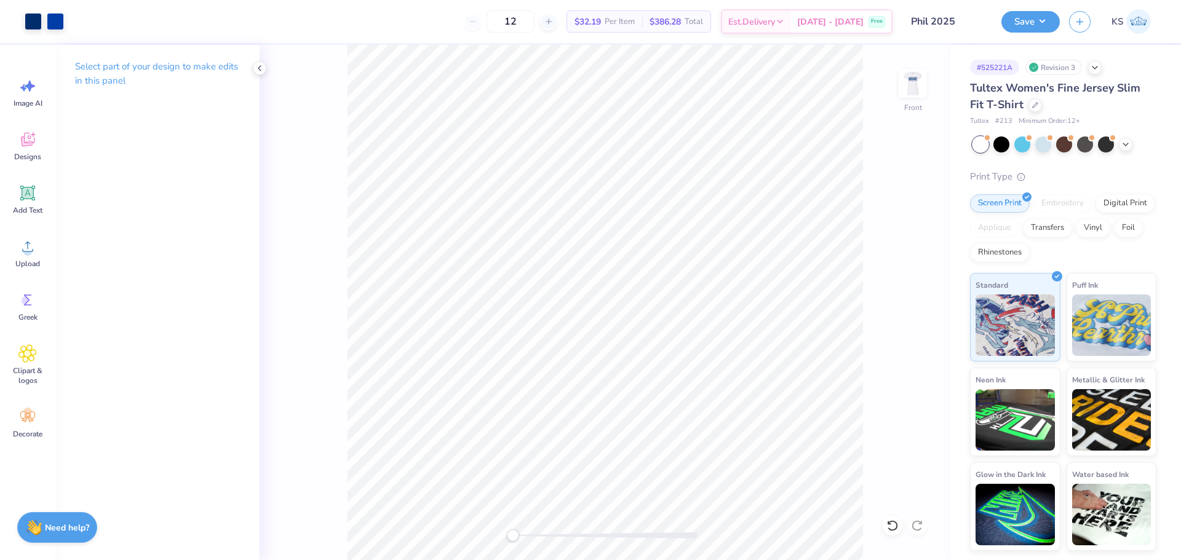
click at [455, 526] on div "Front" at bounding box center [605, 303] width 691 height 516
click at [1049, 4] on div "Save KS" at bounding box center [1092, 21] width 180 height 43
click at [1043, 20] on button "Save" at bounding box center [1031, 20] width 58 height 22
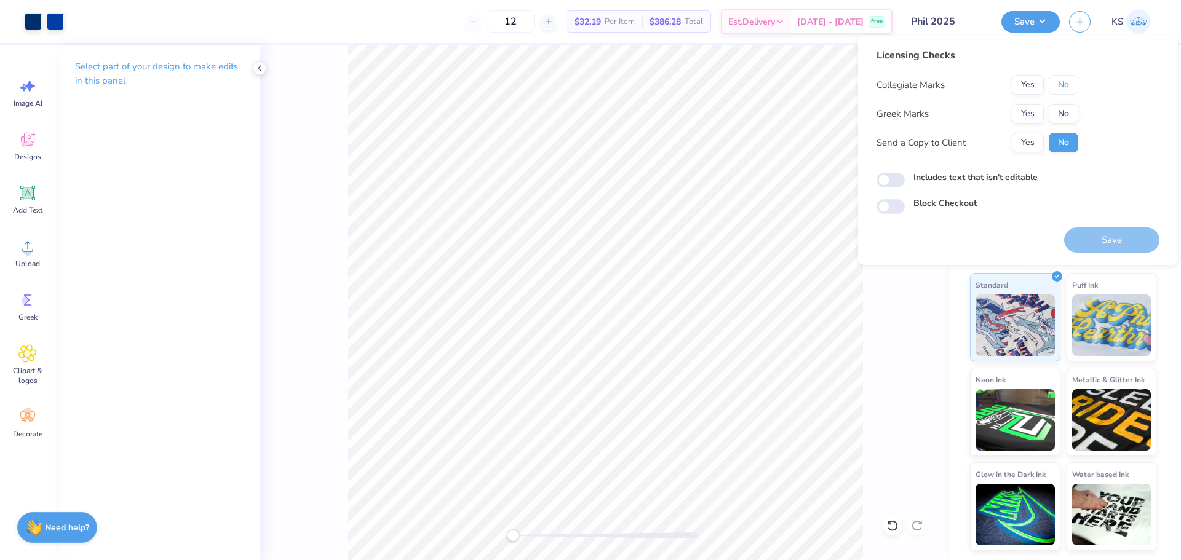
drag, startPoint x: 1060, startPoint y: 89, endPoint x: 1037, endPoint y: 103, distance: 26.5
click at [1058, 89] on button "No" at bounding box center [1064, 85] width 30 height 20
click at [1024, 110] on button "Yes" at bounding box center [1028, 114] width 32 height 20
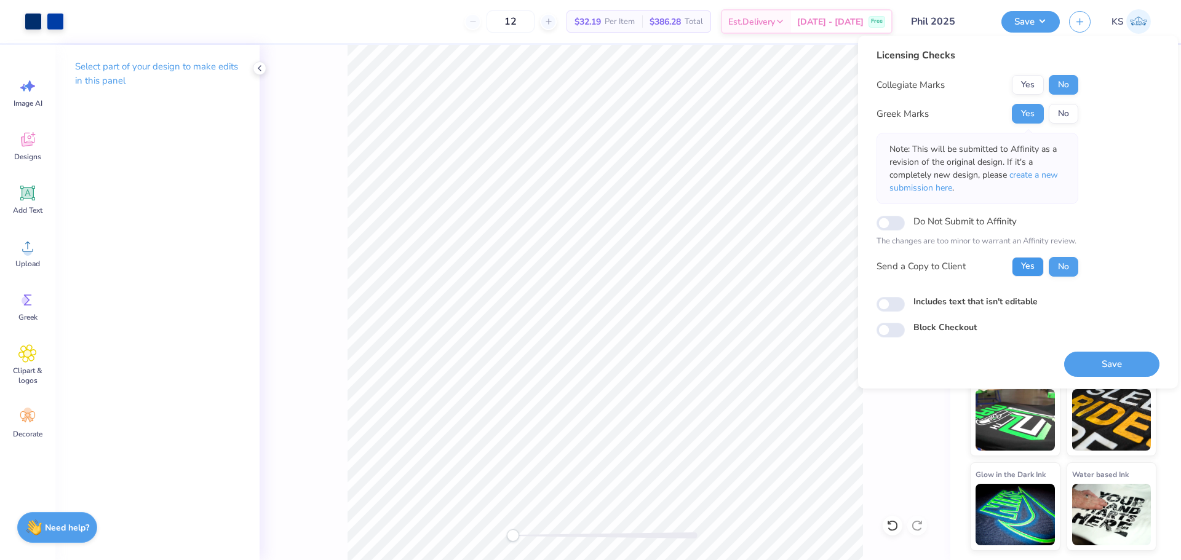
click at [1029, 271] on button "Yes" at bounding box center [1028, 267] width 32 height 20
click at [1096, 359] on button "Save" at bounding box center [1111, 364] width 95 height 25
